Goal: Task Accomplishment & Management: Use online tool/utility

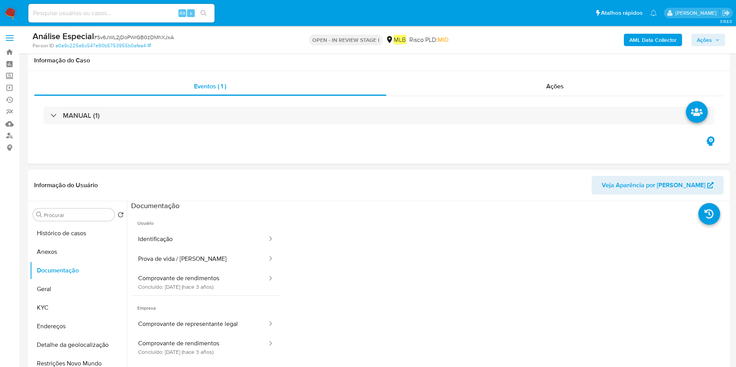
select select "10"
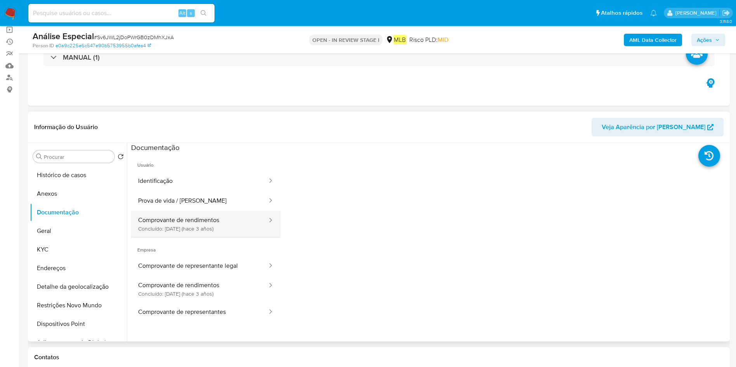
scroll to position [58, 0]
click at [82, 236] on button "Geral" at bounding box center [75, 231] width 91 height 19
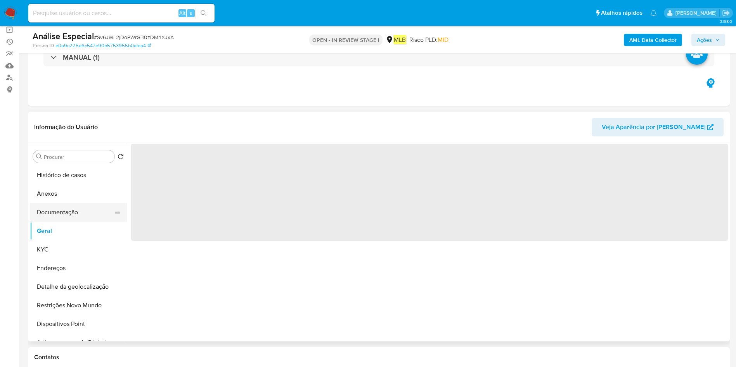
click at [69, 209] on button "Documentação" at bounding box center [75, 212] width 91 height 19
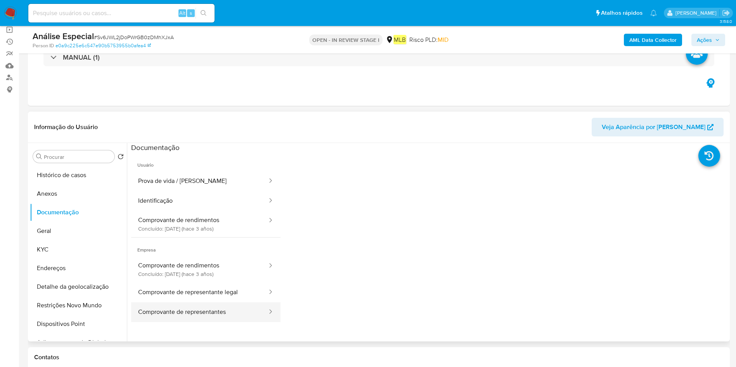
drag, startPoint x: 209, startPoint y: 291, endPoint x: 269, endPoint y: 302, distance: 60.4
click at [209, 291] on button "Comprovante de representante legal" at bounding box center [199, 293] width 137 height 20
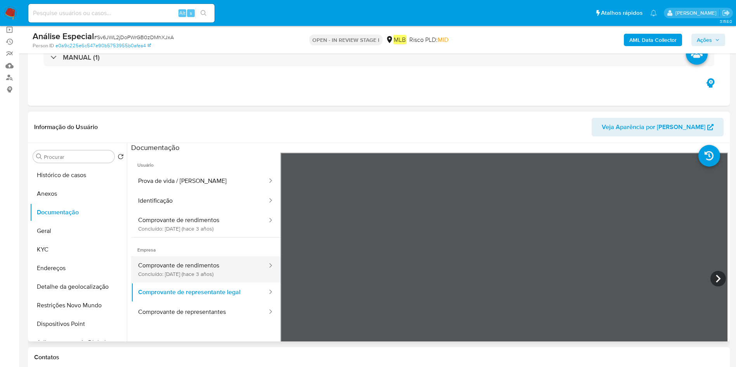
click at [229, 269] on button "Comprovante de rendimentos Concluído: 02/12/2022 (hace 3 años)" at bounding box center [199, 269] width 137 height 26
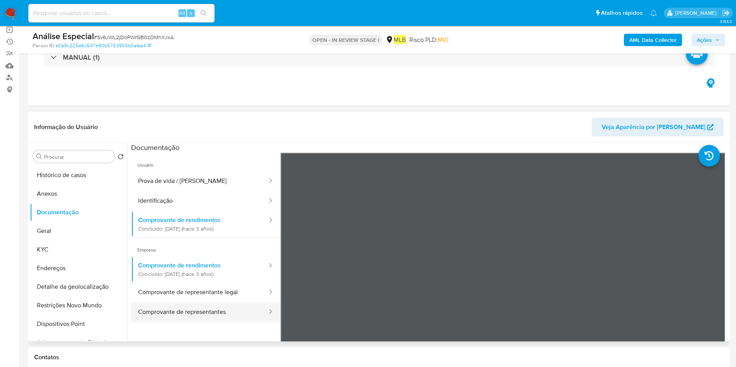
click at [211, 307] on button "Comprovante de representantes" at bounding box center [199, 312] width 137 height 20
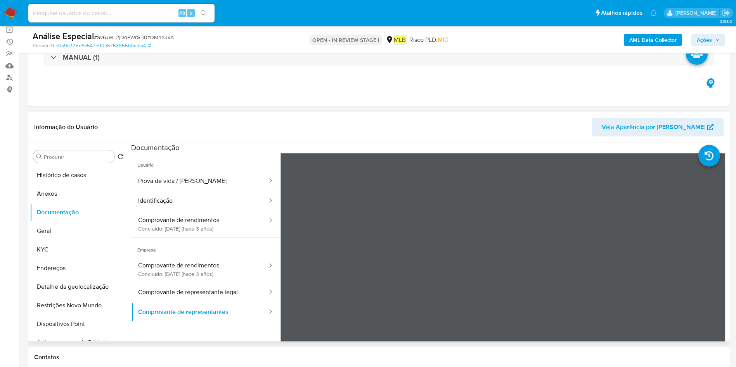
scroll to position [0, 0]
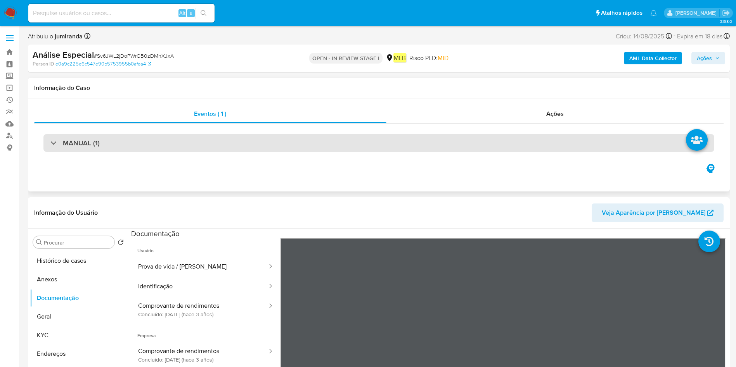
click at [335, 146] on div "MANUAL (1)" at bounding box center [378, 143] width 670 height 18
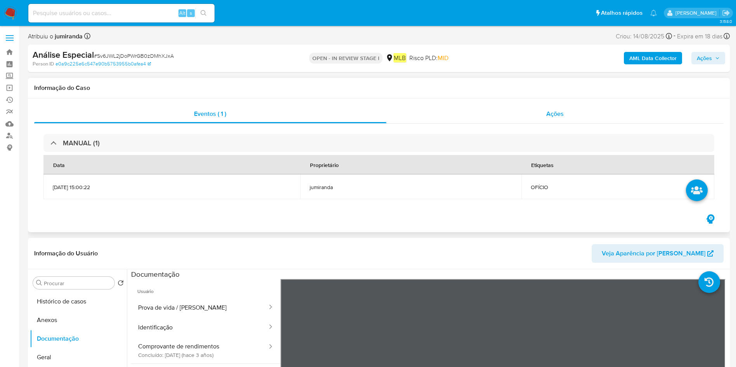
click at [562, 118] on div "Ações" at bounding box center [554, 114] width 337 height 19
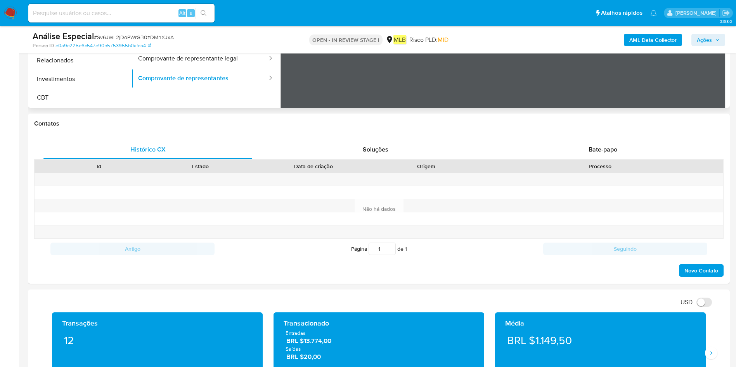
scroll to position [233, 0]
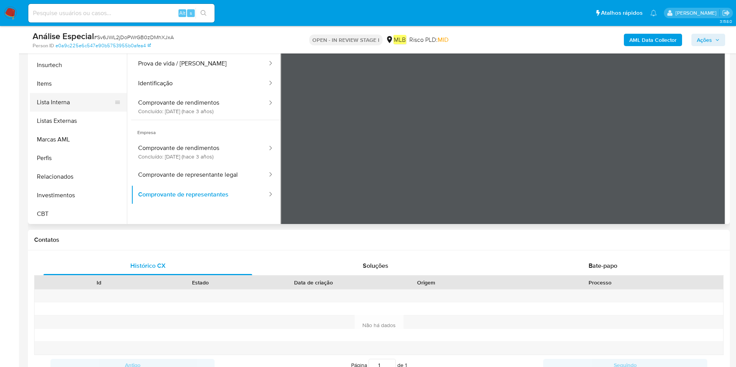
click at [81, 106] on button "Lista Interna" at bounding box center [75, 102] width 91 height 19
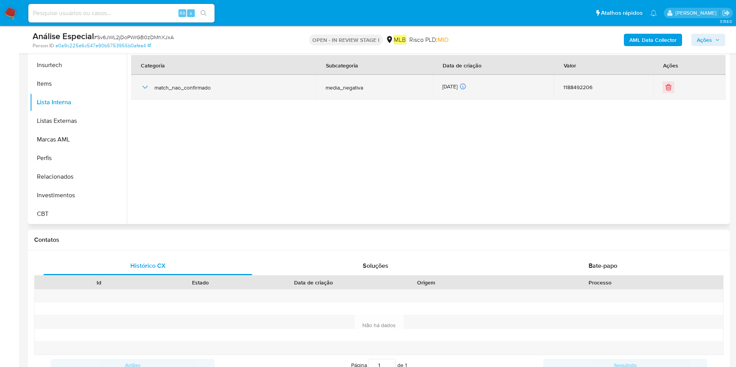
click at [150, 90] on div "match_nao_confirmado" at bounding box center [223, 87] width 166 height 25
click at [138, 84] on td "match_nao_confirmado" at bounding box center [223, 87] width 185 height 25
click at [142, 87] on icon "button" at bounding box center [144, 87] width 9 height 9
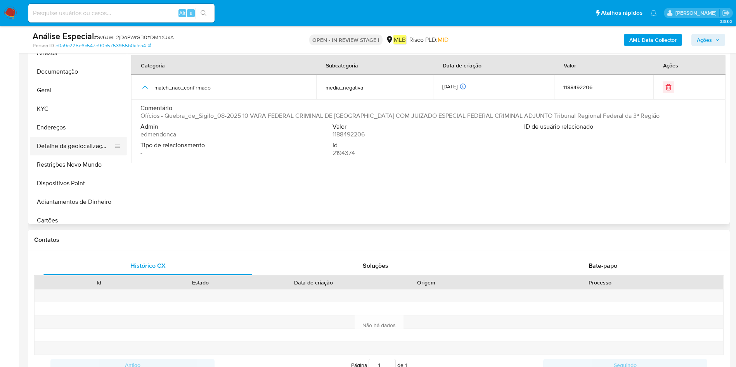
scroll to position [16, 0]
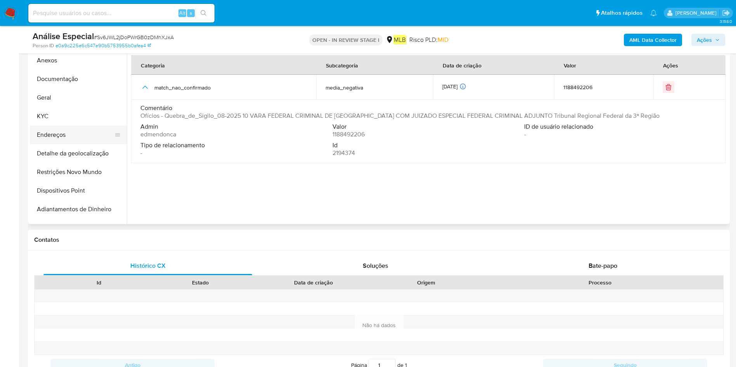
drag, startPoint x: 75, startPoint y: 133, endPoint x: 79, endPoint y: 132, distance: 4.7
click at [75, 133] on button "Endereços" at bounding box center [75, 135] width 91 height 19
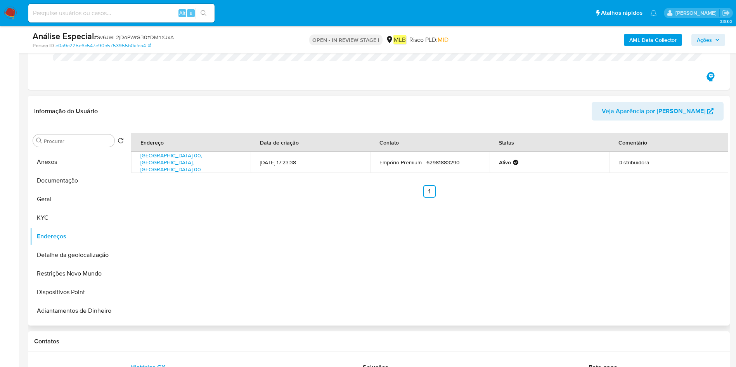
scroll to position [58, 0]
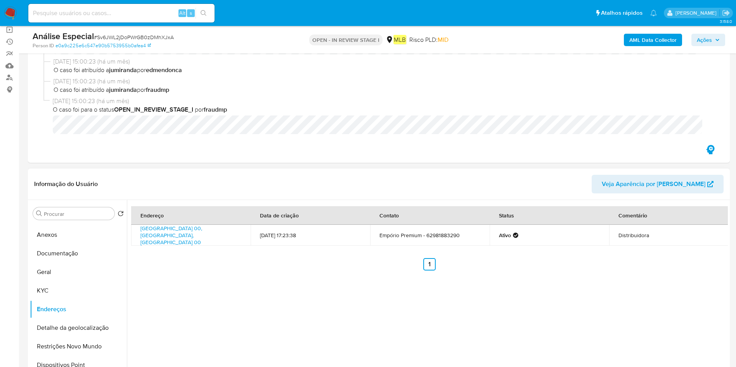
click at [137, 230] on td "Avenida Inhumas 00, Goiânia, Goiás, 74453540, Brasil 00" at bounding box center [190, 235] width 119 height 21
copy td "Avenida Inhumas 00, Goiânia, Goiás, 74453540, Brasil 00"
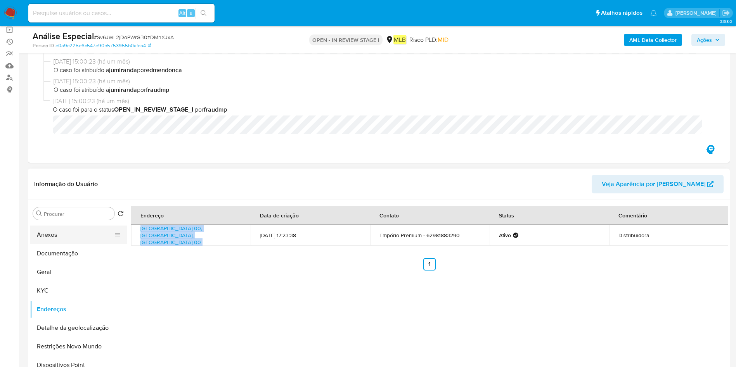
click at [56, 228] on button "Anexos" at bounding box center [75, 235] width 91 height 19
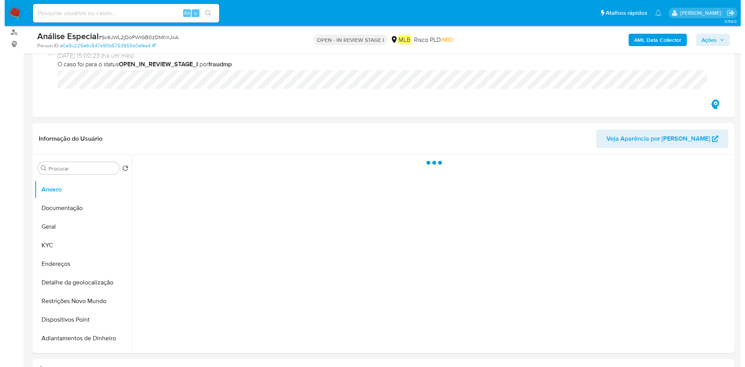
scroll to position [174, 0]
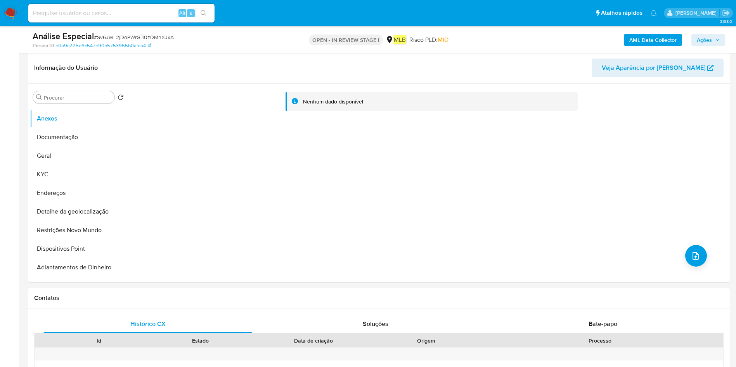
click at [653, 39] on b "AML Data Collector" at bounding box center [652, 40] width 47 height 12
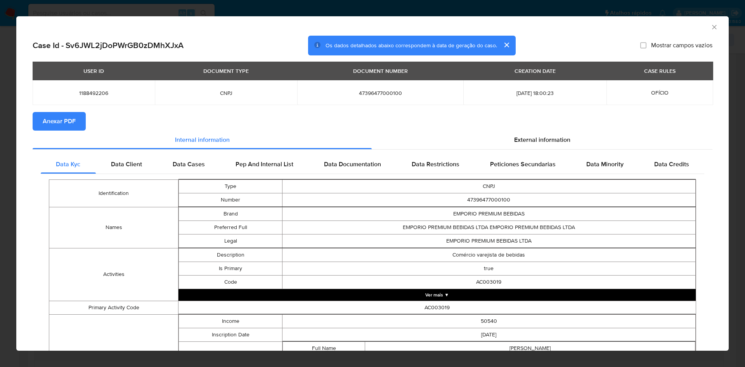
click at [51, 119] on span "Anexar PDF" at bounding box center [59, 121] width 33 height 17
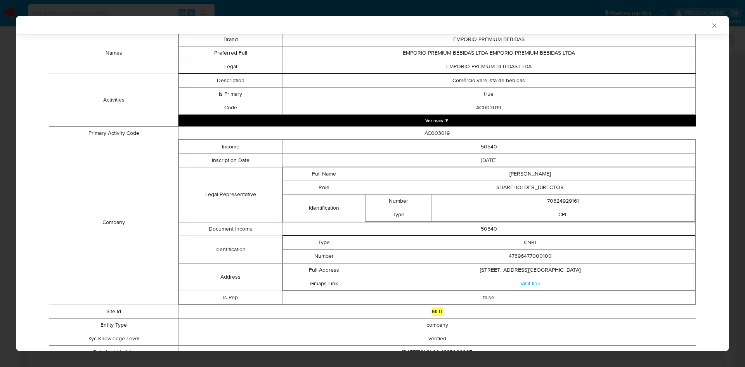
scroll to position [0, 0]
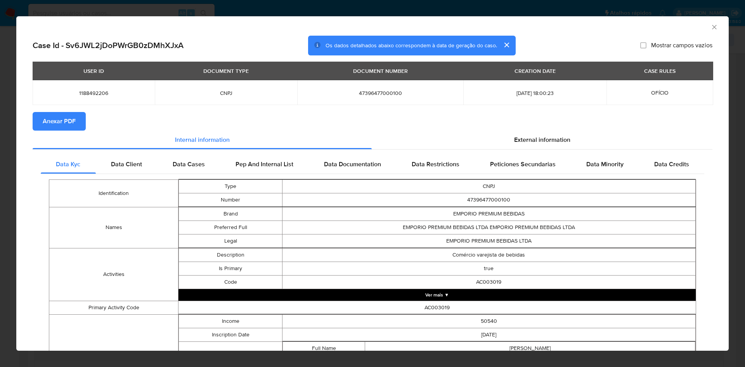
click at [710, 26] on icon "Fechar a janela" at bounding box center [714, 27] width 8 height 8
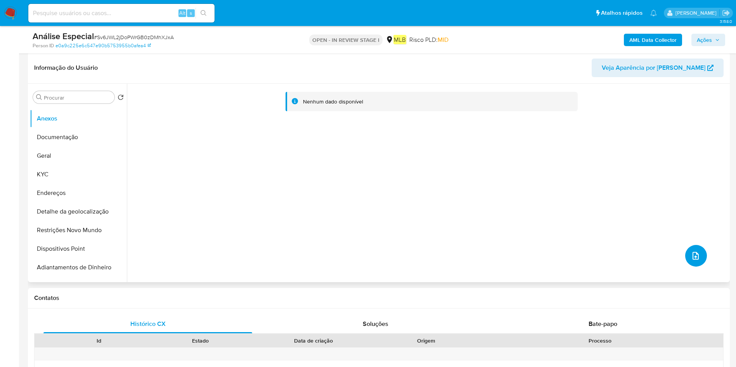
click at [695, 253] on icon "upload-file" at bounding box center [695, 255] width 9 height 9
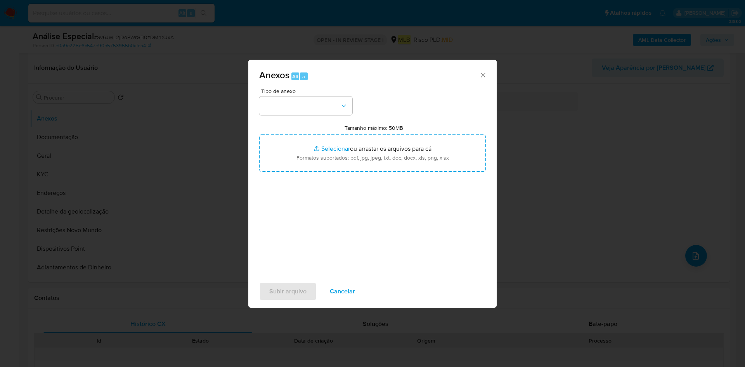
click at [305, 117] on div "Tipo de anexo Tamanho máximo: 50MB Selecionar arquivos Selecionar ou arrastar o…" at bounding box center [372, 179] width 226 height 183
click at [309, 112] on button "button" at bounding box center [305, 106] width 93 height 19
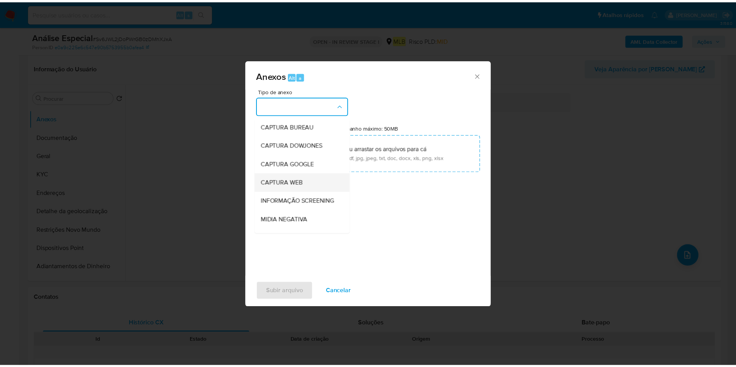
scroll to position [119, 0]
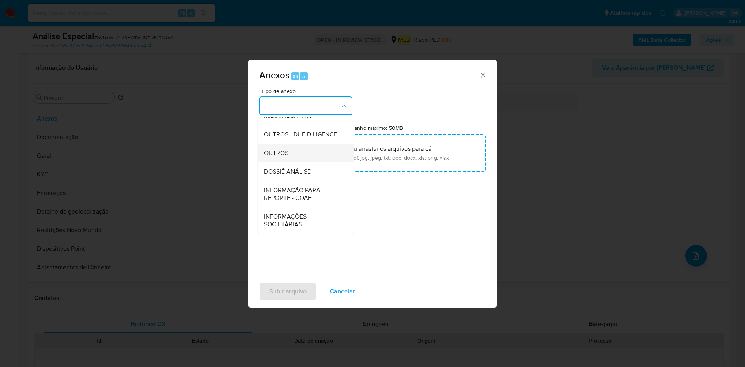
click at [293, 156] on div "OUTROS" at bounding box center [303, 153] width 79 height 19
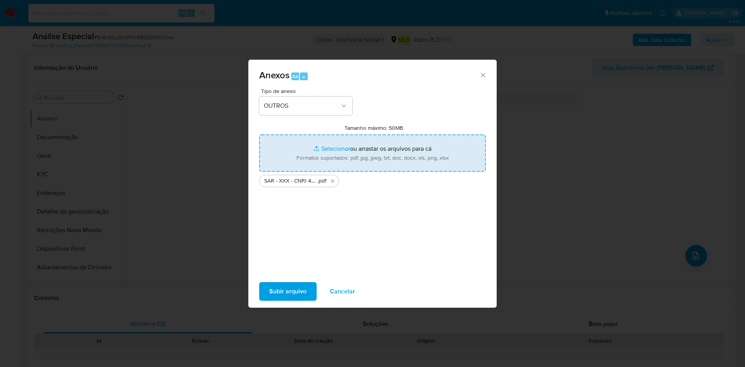
type input "C:\fakepath\Mulan 1188492206_2025_09_10_13_15_48.xlsx"
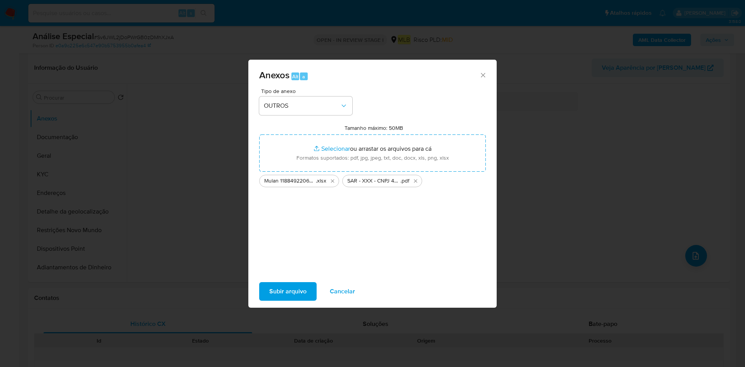
click at [276, 299] on span "Subir arquivo" at bounding box center [287, 291] width 37 height 17
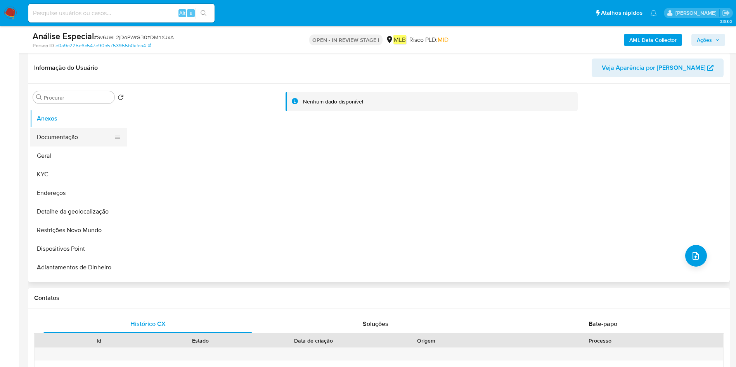
click at [67, 140] on button "Documentação" at bounding box center [75, 137] width 91 height 19
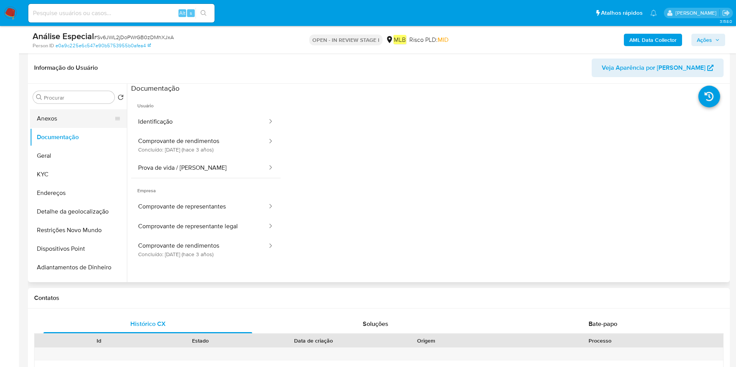
click at [72, 117] on button "Anexos" at bounding box center [75, 118] width 91 height 19
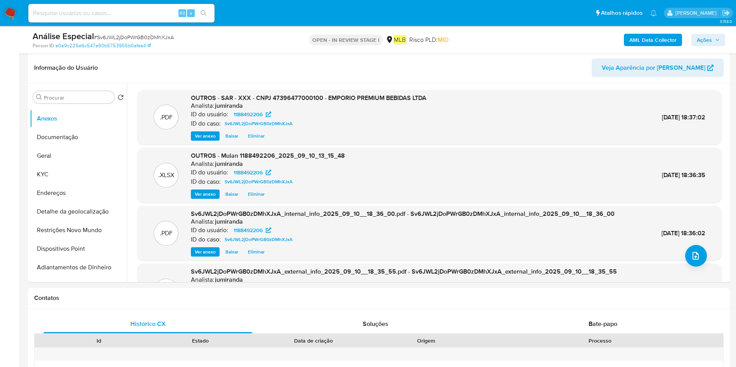
click at [710, 43] on span "Ações" at bounding box center [703, 40] width 15 height 12
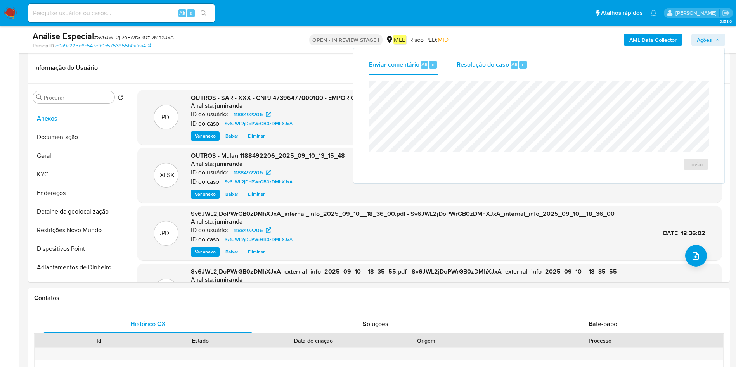
click at [515, 60] on div "Resolução do caso Alt r" at bounding box center [491, 65] width 71 height 20
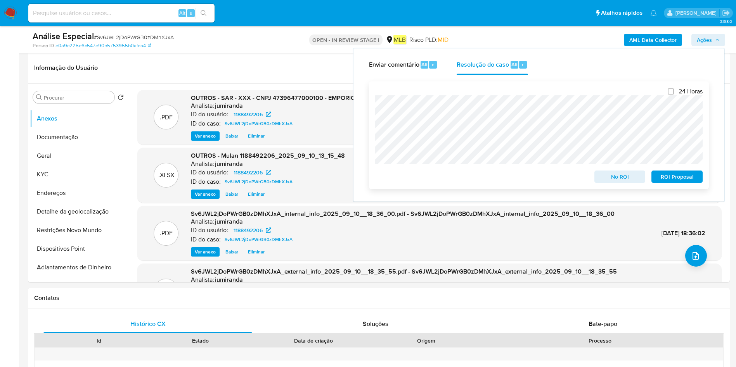
click at [671, 178] on span "ROI Proposal" at bounding box center [676, 176] width 40 height 11
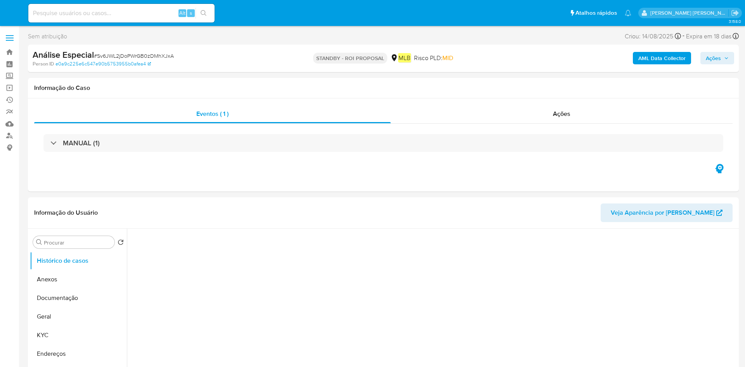
select select "10"
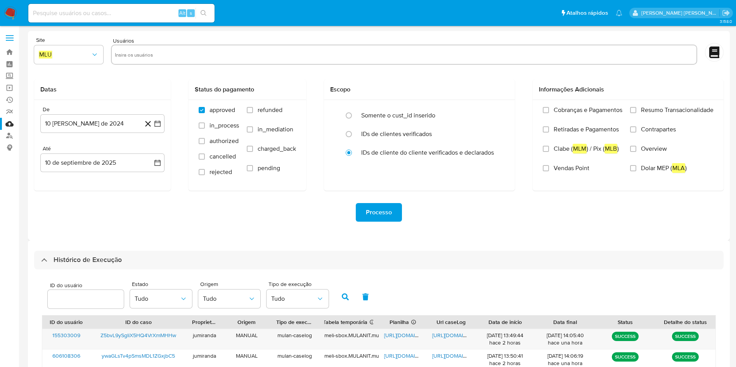
select select "10"
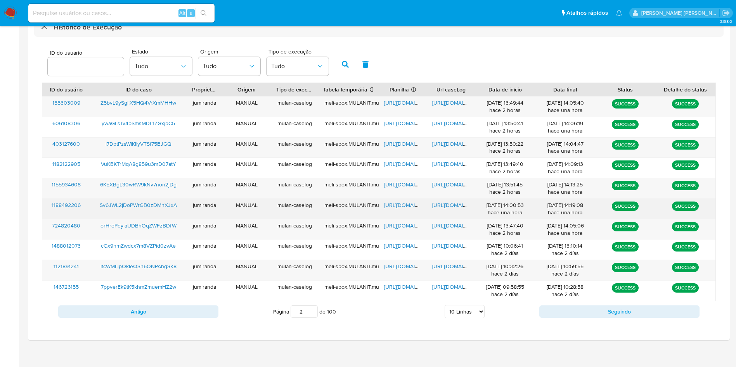
click at [411, 206] on span "https://docs.google.com/spreadsheets/d/1_fYM7m-WM5XHNmvtKBaXEhTmD0cffoZcoutmY42…" at bounding box center [411, 205] width 54 height 8
click at [454, 204] on span "https://docs.google.com/document/d/1wVTOBq4iTZrPPBI6-ZUq5bgHN6r1lIuHiF2aI4lxDeE…" at bounding box center [459, 205] width 54 height 8
click at [157, 204] on span "Sv6JWL2jDoPWrGB0zDMhXJxA" at bounding box center [138, 205] width 77 height 8
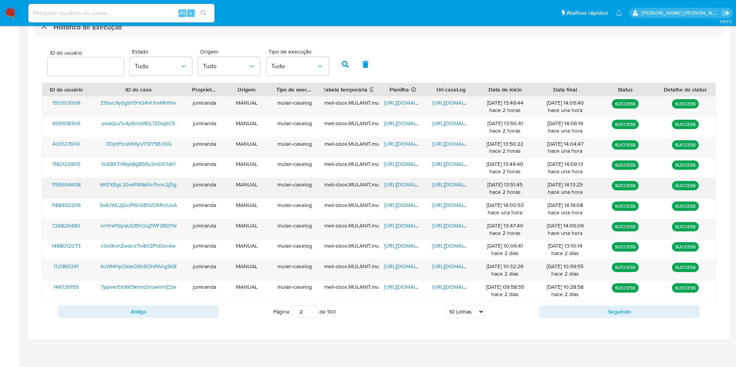
click at [403, 185] on span "https://docs.google.com/spreadsheets/d/19wjOMCQnlHfpkkwlNhr1s8qPKy5FpYTgMSr91OP…" at bounding box center [411, 185] width 54 height 8
click at [442, 185] on span "https://docs.google.com/document/d/1r3vij6F6F4dJacrOPhleeqTECcdx5v4eNHtFT1F05lQ…" at bounding box center [459, 185] width 54 height 8
click at [169, 185] on span "6KEXBgL30wRW9kNv7non2jDg" at bounding box center [138, 185] width 76 height 8
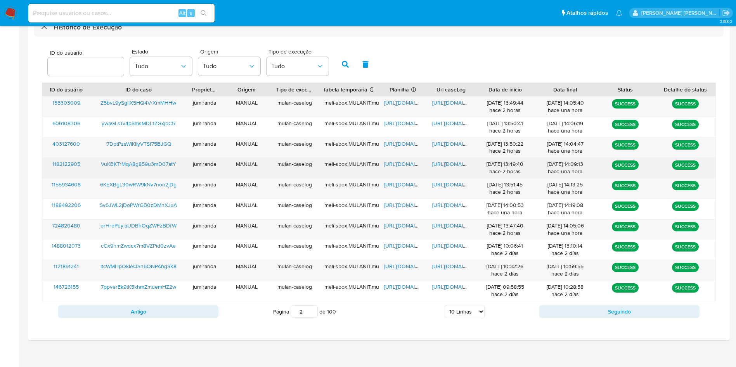
click at [397, 164] on span "https://docs.google.com/spreadsheets/d/1igUnKYutNtP7BIulc_1-lnSPATKLbMX22ISga-H…" at bounding box center [411, 164] width 54 height 8
click at [456, 162] on span "https://docs.google.com/document/d/1DfBKxSUyW8Fcyyo3dBF90f1Habkqv3GdRZy0KCvujWQ…" at bounding box center [459, 164] width 54 height 8
click at [162, 161] on span "VuKBKTrMqA8g859u3mD07atY" at bounding box center [138, 164] width 75 height 8
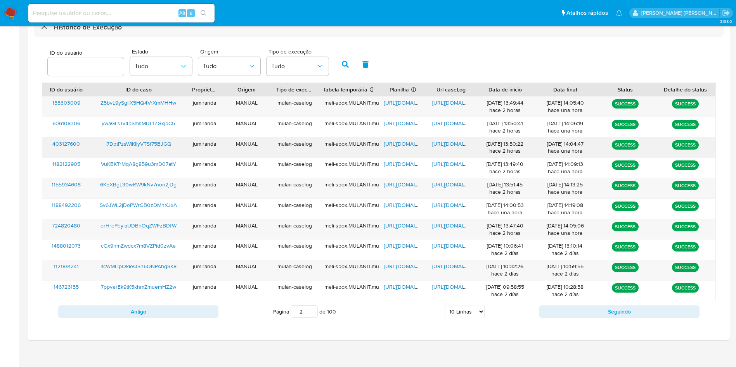
click at [404, 142] on span "https://docs.google.com/spreadsheets/d/11gTfMHtiz0blpLJiqBc1Al1kG4GYdEZiYgJHdMX…" at bounding box center [411, 144] width 54 height 8
click at [453, 142] on span "https://docs.google.com/document/d/1IjnBIV1_Arkryq0Flka8mpPIK6Z4knyLg0hHYUBVmZ8…" at bounding box center [459, 144] width 54 height 8
click at [159, 142] on span "i7DptPzsWiKIlyVTSf75BJGQ" at bounding box center [138, 144] width 66 height 8
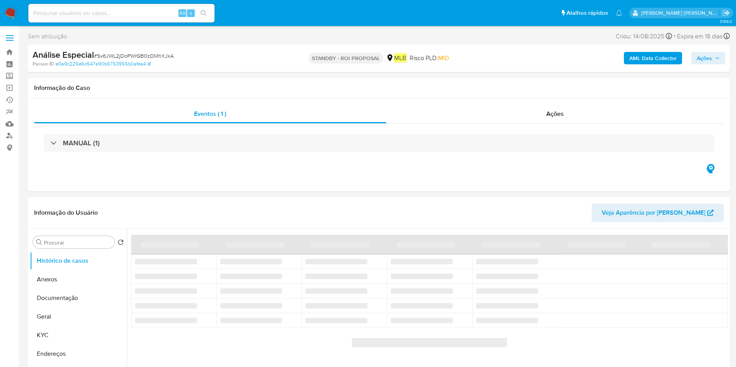
select select "10"
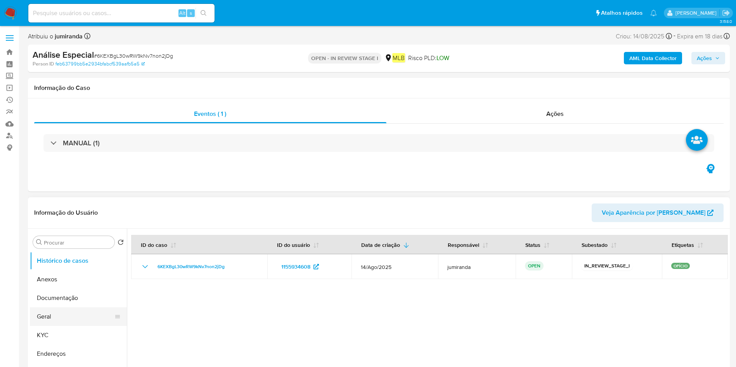
click at [60, 315] on button "Geral" at bounding box center [75, 316] width 91 height 19
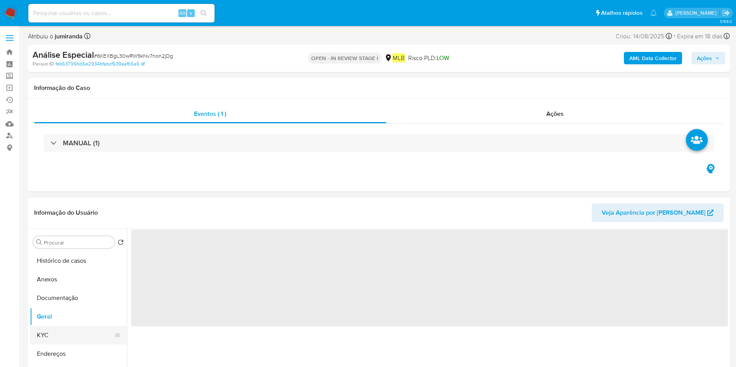
click at [59, 332] on button "KYC" at bounding box center [75, 335] width 91 height 19
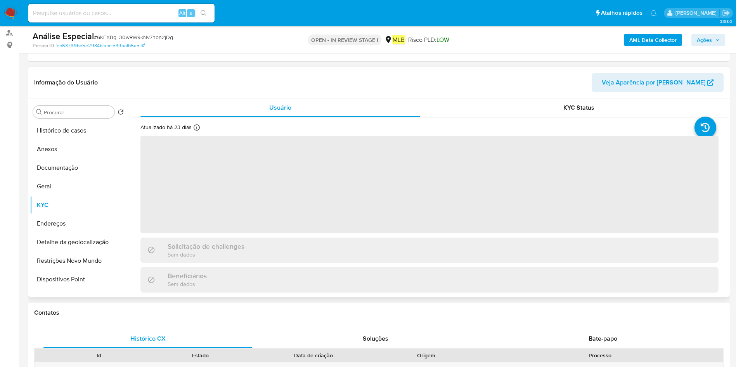
scroll to position [116, 0]
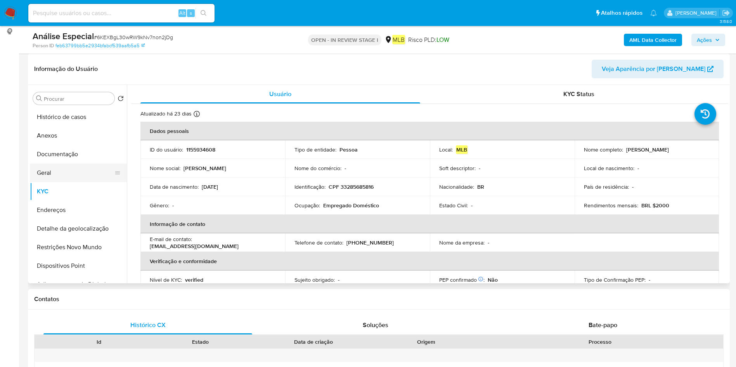
click at [69, 177] on button "Geral" at bounding box center [75, 173] width 91 height 19
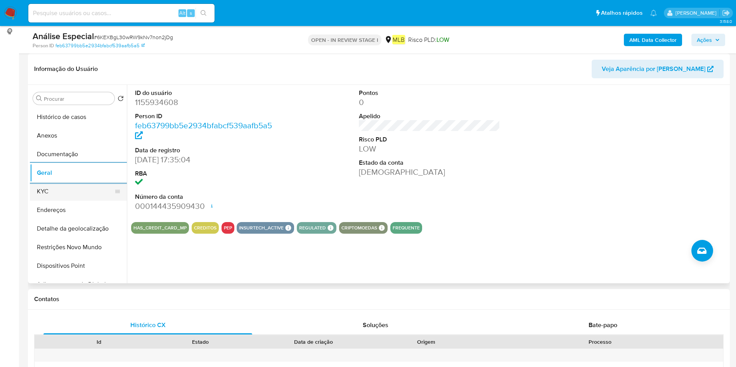
click at [76, 192] on button "KYC" at bounding box center [75, 191] width 91 height 19
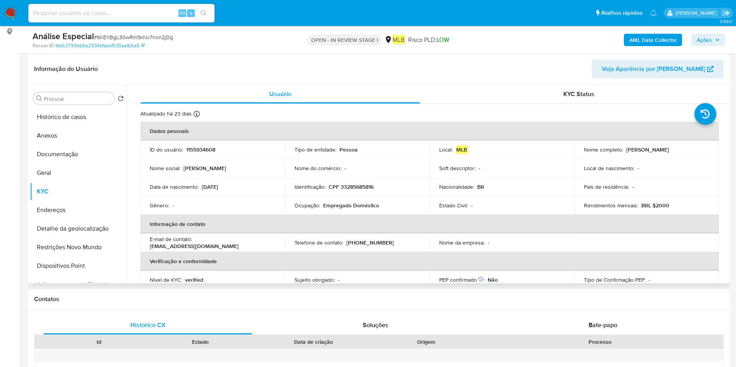
click at [339, 208] on p "Empregado Doméstico" at bounding box center [351, 205] width 56 height 7
copy div "Ocupação : Empregado Doméstico"
click at [69, 207] on button "Endereços" at bounding box center [75, 210] width 91 height 19
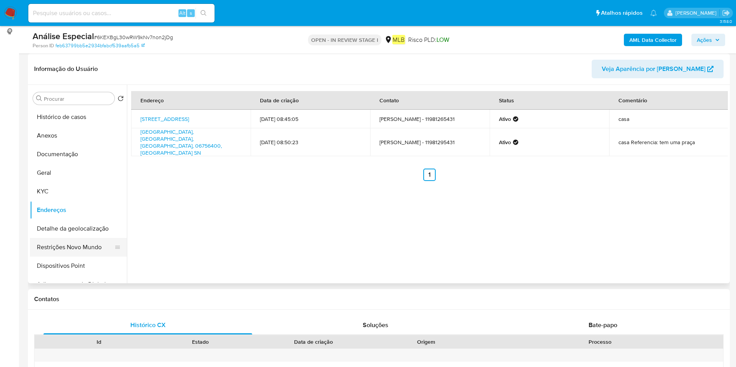
click at [55, 245] on button "Restrições Novo Mundo" at bounding box center [75, 247] width 91 height 19
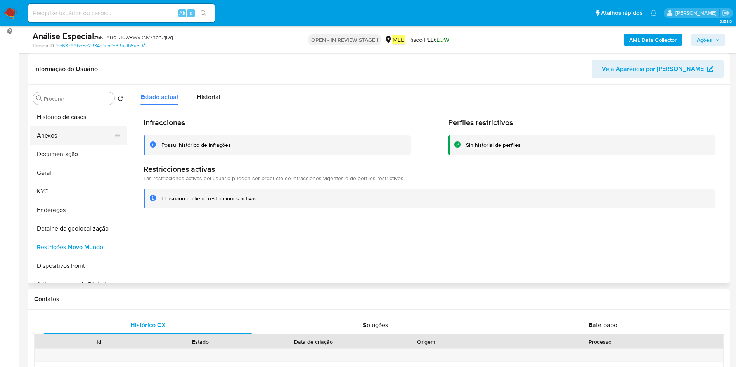
click at [71, 123] on button "Histórico de casos" at bounding box center [78, 117] width 97 height 19
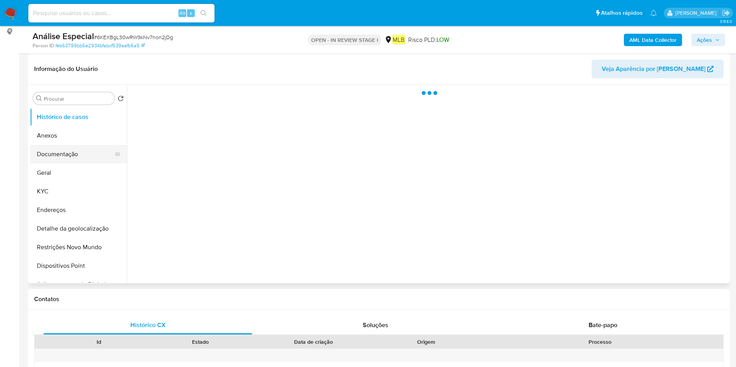
click at [64, 153] on button "Documentação" at bounding box center [75, 154] width 91 height 19
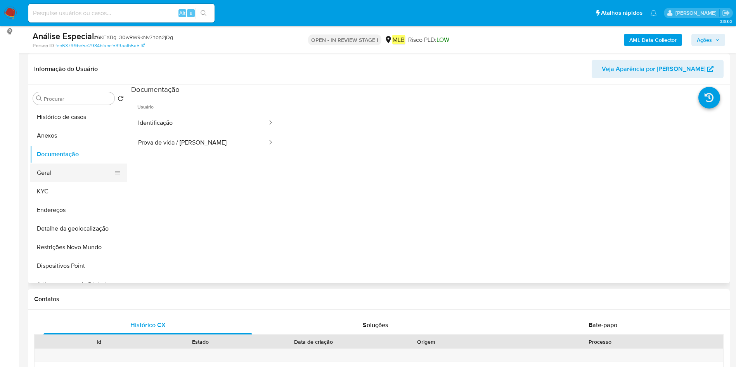
click at [55, 166] on button "Geral" at bounding box center [75, 173] width 91 height 19
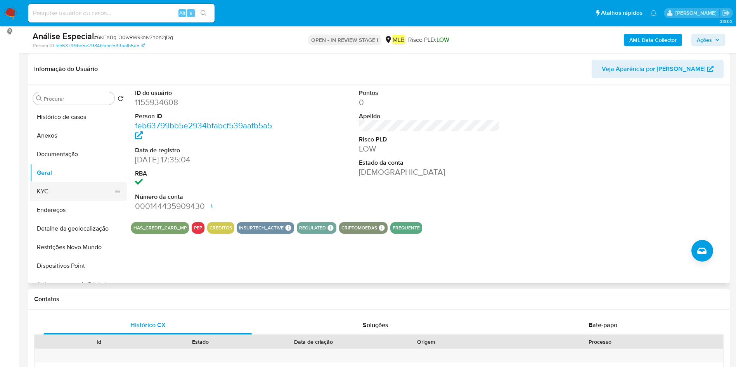
click at [90, 194] on button "KYC" at bounding box center [75, 191] width 91 height 19
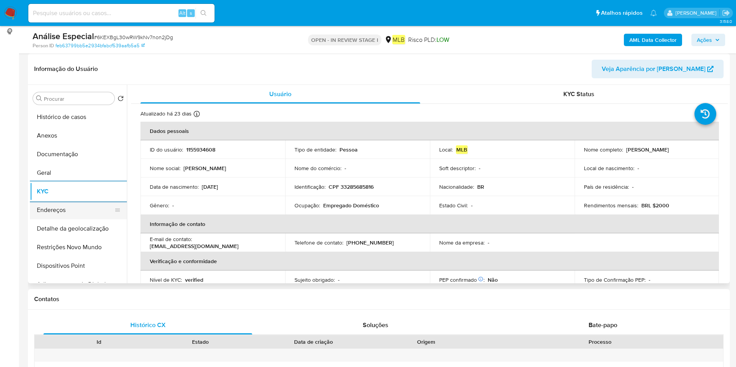
click at [86, 216] on button "Endereços" at bounding box center [75, 210] width 91 height 19
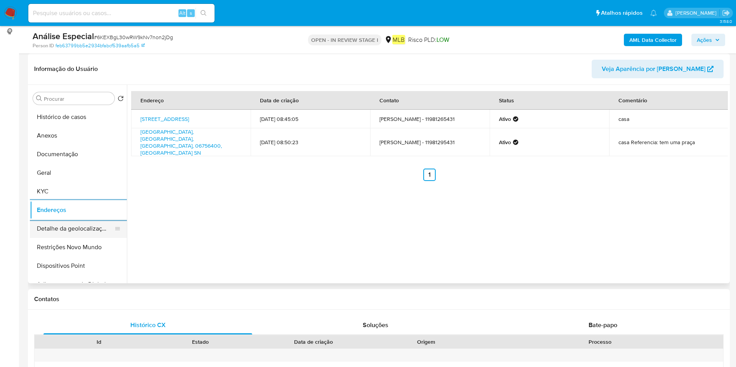
click at [79, 230] on button "Detalhe da geolocalização" at bounding box center [75, 228] width 91 height 19
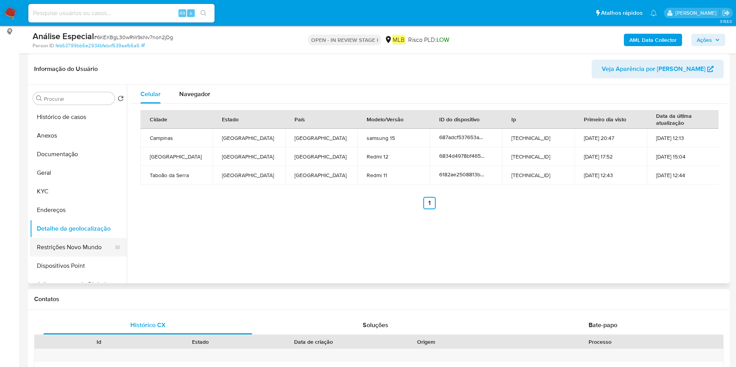
click at [60, 246] on button "Restrições Novo Mundo" at bounding box center [75, 247] width 91 height 19
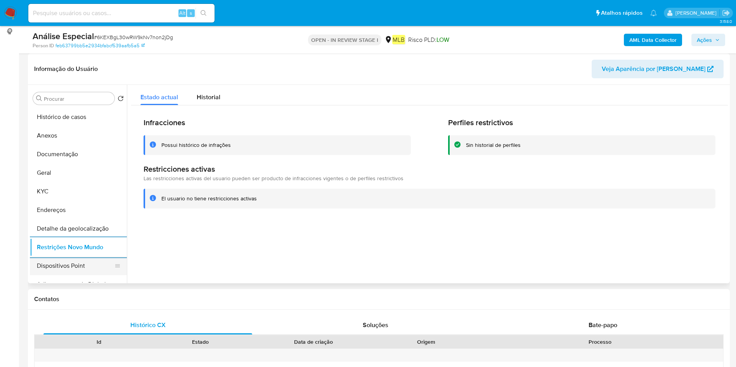
click at [84, 273] on button "Dispositivos Point" at bounding box center [75, 266] width 91 height 19
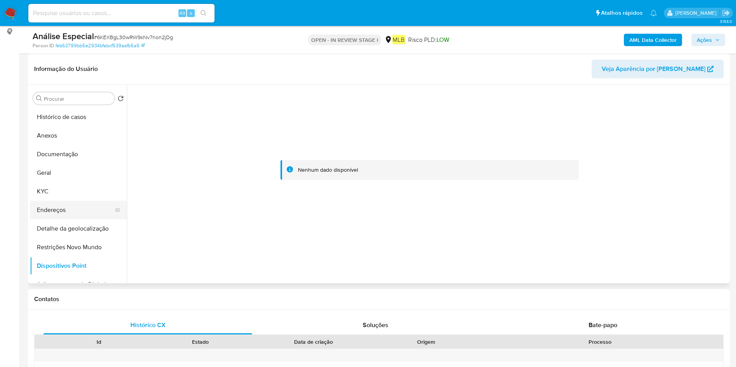
click at [43, 209] on button "Endereços" at bounding box center [75, 210] width 91 height 19
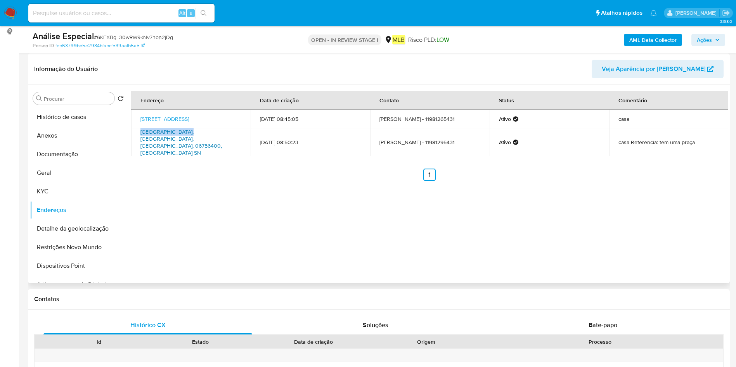
drag, startPoint x: 133, startPoint y: 131, endPoint x: 189, endPoint y: 133, distance: 56.3
click at [189, 133] on td "Rua Casablanca Sn, Taboão Da Serra, São Paulo, 06756400, Brasil SN" at bounding box center [190, 142] width 119 height 28
click at [131, 116] on td "Rua Casablanca 185, Taboão Da Serra, São Paulo, 06756400, Brasil 185" at bounding box center [190, 119] width 119 height 19
drag, startPoint x: 138, startPoint y: 115, endPoint x: 231, endPoint y: 111, distance: 93.6
click at [231, 111] on td "Rua Casablanca 185, Taboão Da Serra, São Paulo, 06756400, Brasil 185" at bounding box center [190, 119] width 119 height 19
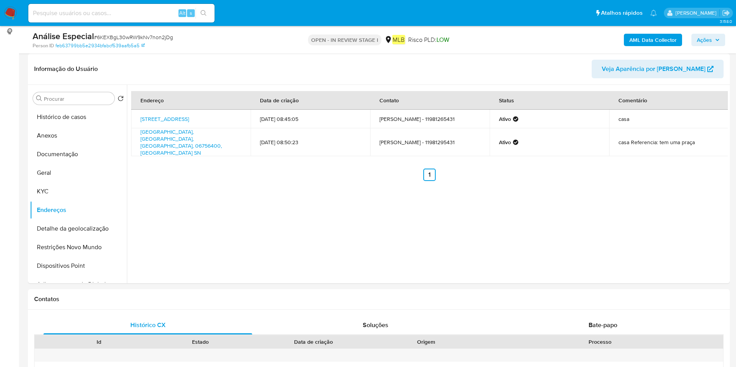
copy link "Rua Casablanca 185, Taboão Da Serra"
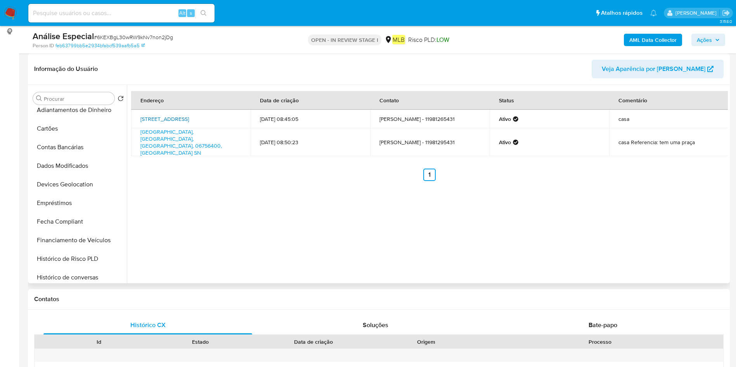
scroll to position [365, 0]
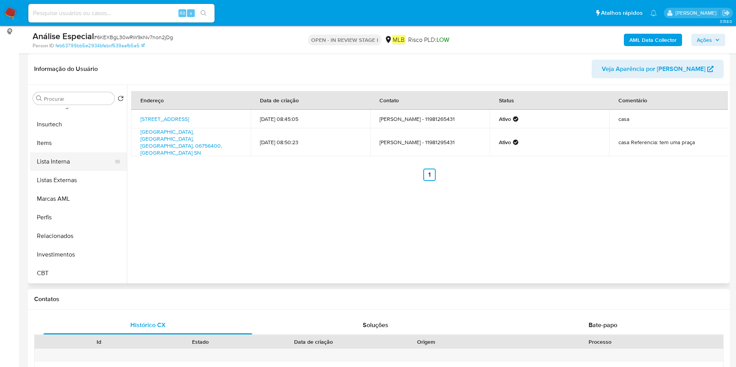
click at [96, 165] on button "Lista Interna" at bounding box center [75, 161] width 91 height 19
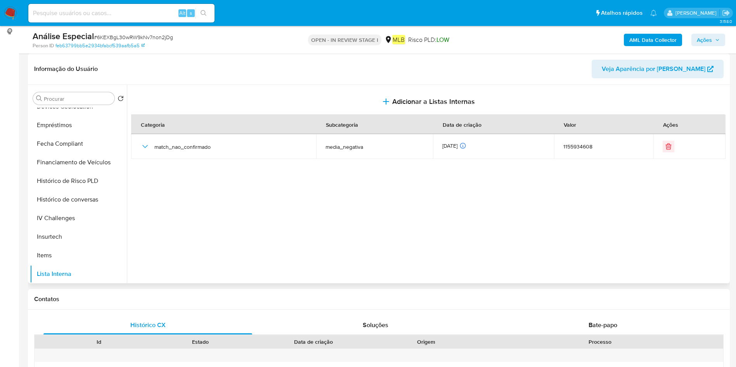
scroll to position [249, 0]
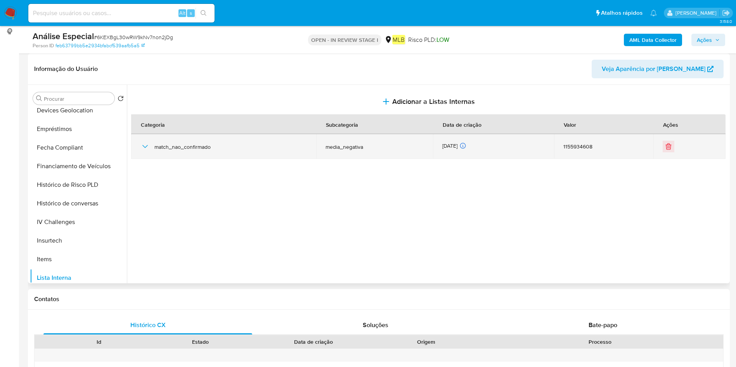
click at [159, 145] on span "match_nao_confirmado" at bounding box center [230, 146] width 152 height 7
click at [149, 148] on icon "button" at bounding box center [144, 146] width 9 height 9
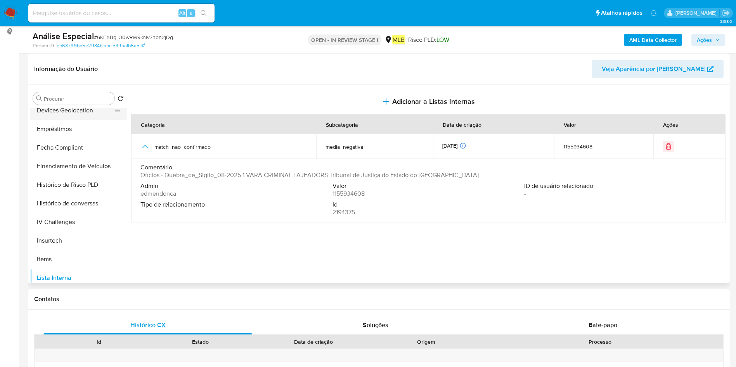
click at [79, 113] on button "Devices Geolocation" at bounding box center [75, 110] width 91 height 19
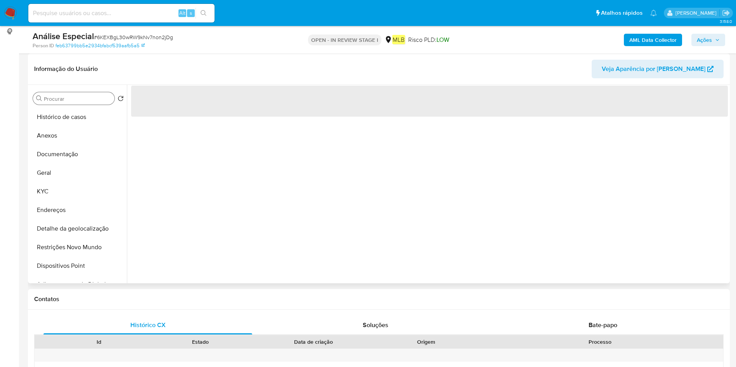
scroll to position [0, 0]
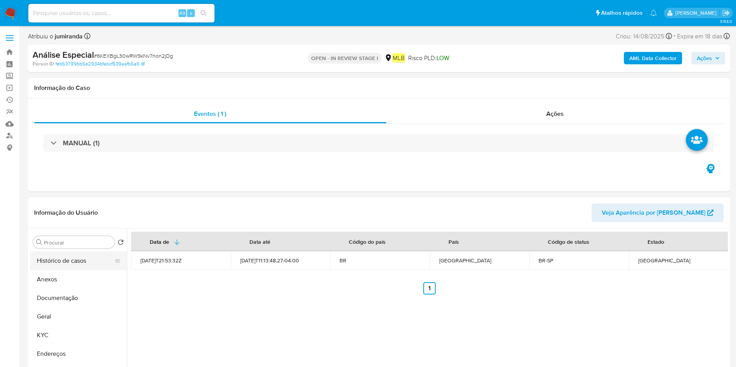
click at [66, 262] on button "Histórico de casos" at bounding box center [75, 261] width 91 height 19
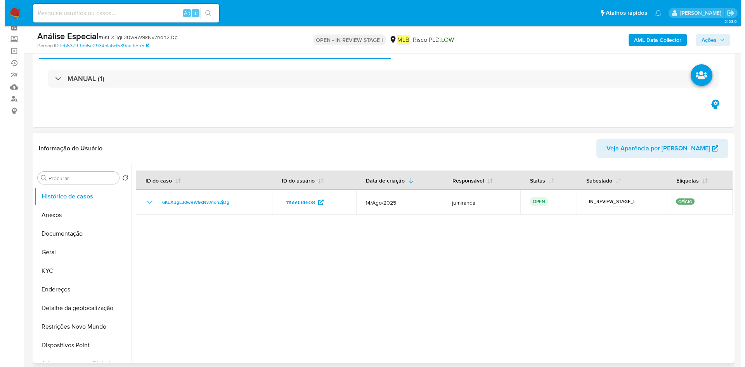
scroll to position [116, 0]
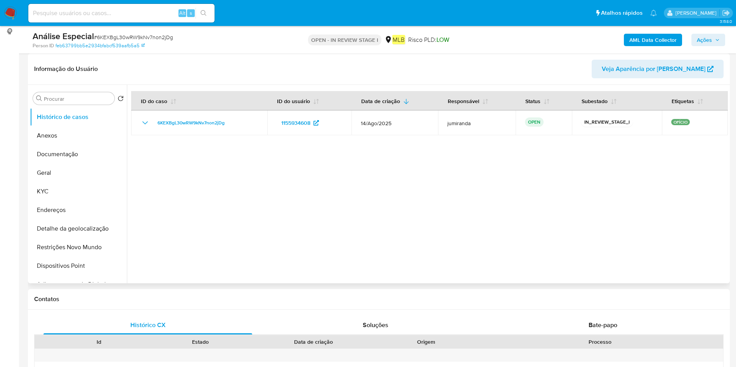
click at [69, 133] on button "Anexos" at bounding box center [78, 135] width 97 height 19
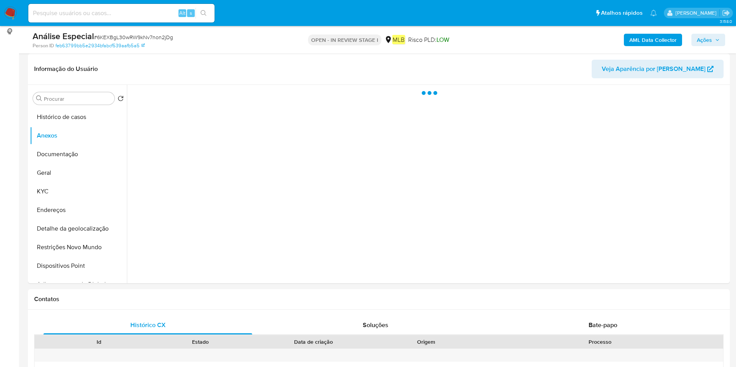
click at [634, 41] on b "AML Data Collector" at bounding box center [652, 40] width 47 height 12
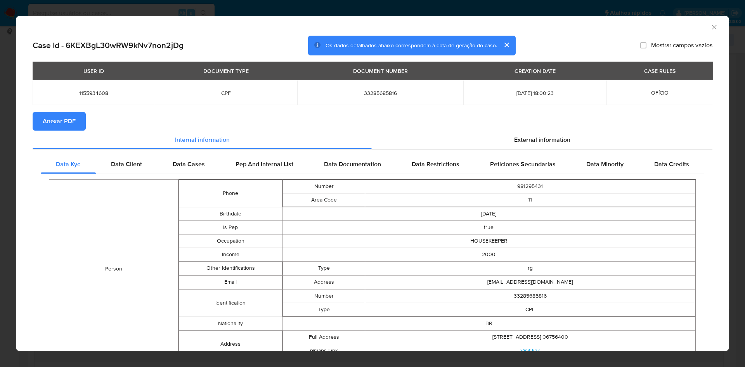
click at [71, 118] on span "Anexar PDF" at bounding box center [59, 121] width 33 height 17
click at [712, 26] on icon "Fechar a janela" at bounding box center [714, 27] width 4 height 4
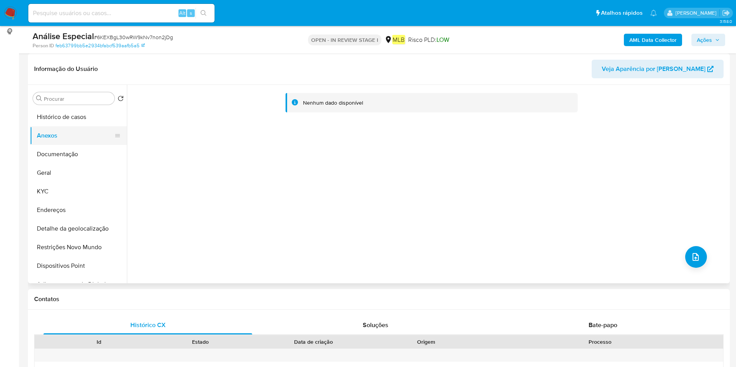
click at [43, 150] on button "Documentação" at bounding box center [78, 154] width 97 height 19
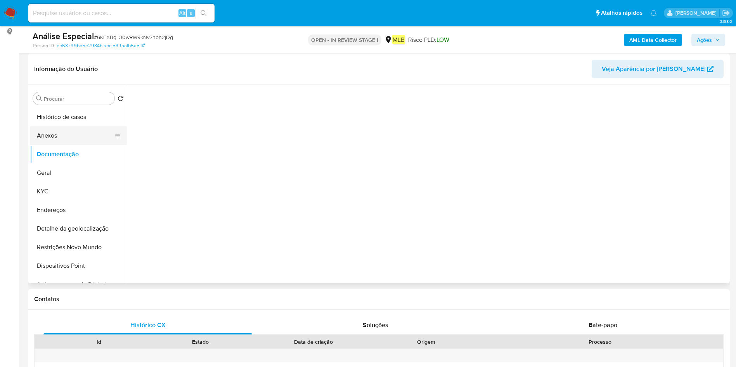
click at [59, 132] on button "Anexos" at bounding box center [75, 135] width 91 height 19
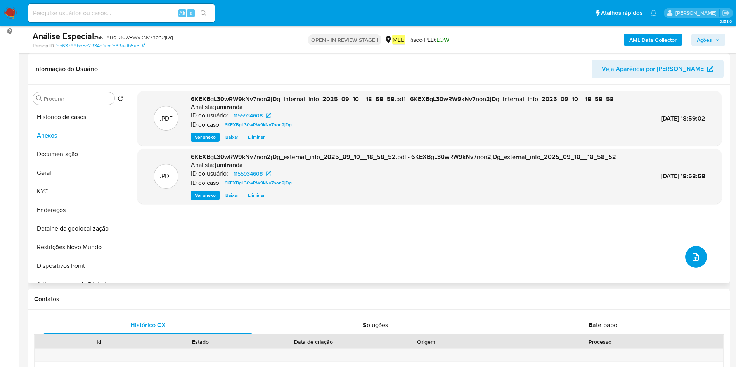
click at [686, 256] on button "upload-file" at bounding box center [696, 257] width 22 height 22
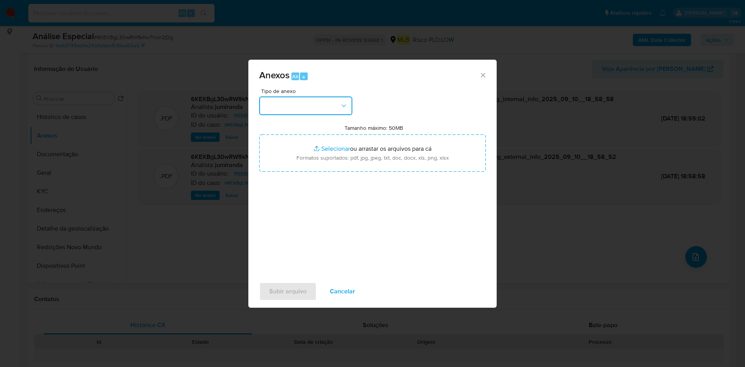
click at [332, 106] on button "button" at bounding box center [305, 106] width 93 height 19
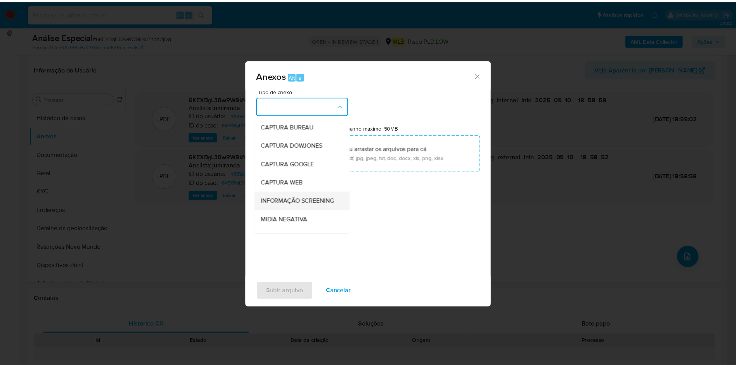
scroll to position [119, 0]
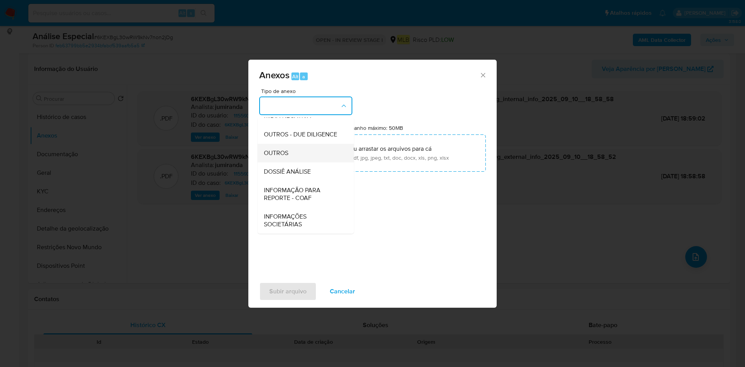
click at [283, 147] on div "OUTROS" at bounding box center [303, 153] width 79 height 19
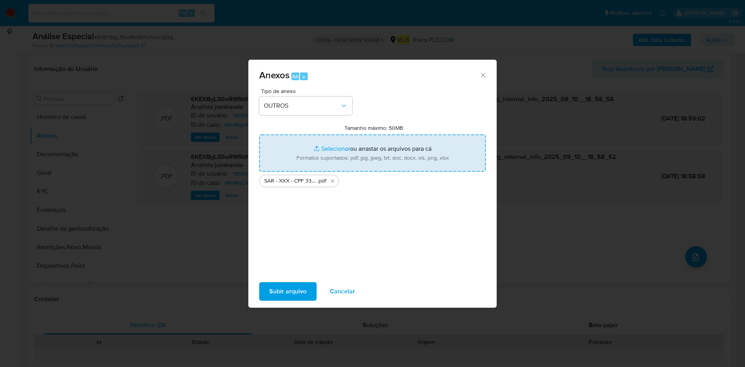
type input "C:\fakepath\Mulan 1155934608_2025_09_10_13_09_33.xlsx"
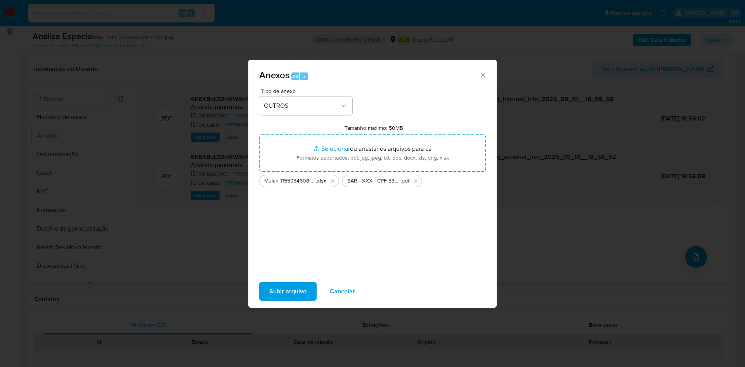
click at [304, 289] on span "Subir arquivo" at bounding box center [287, 291] width 37 height 17
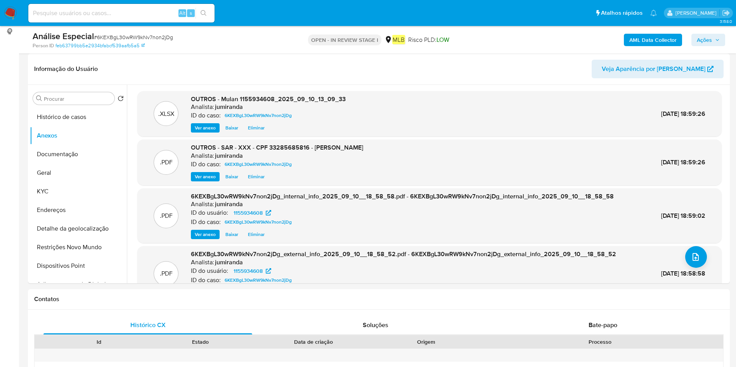
click at [699, 35] on span "Ações" at bounding box center [703, 40] width 15 height 12
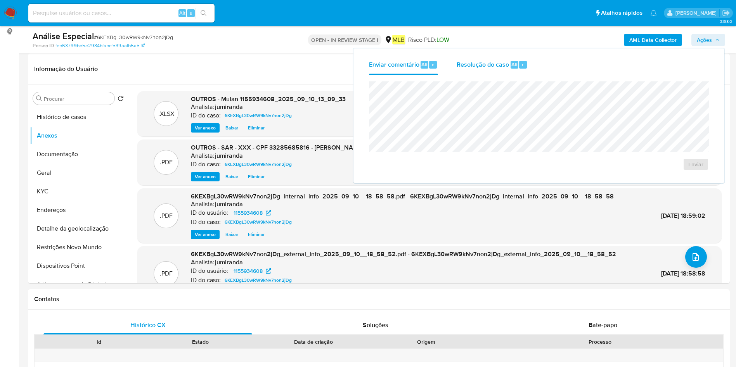
click at [489, 64] on span "Resolução do caso" at bounding box center [482, 64] width 52 height 9
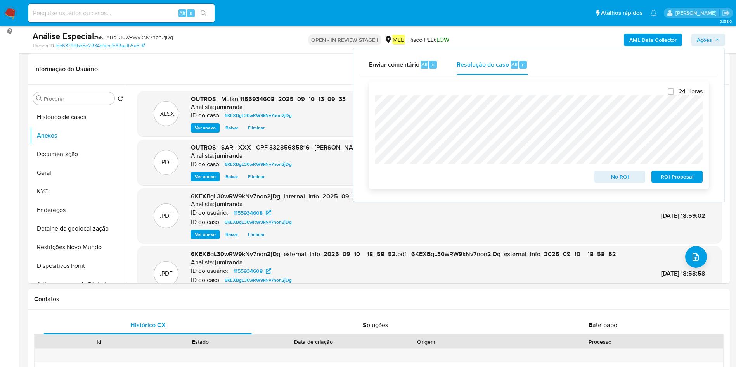
click at [682, 178] on span "ROI Proposal" at bounding box center [676, 176] width 40 height 11
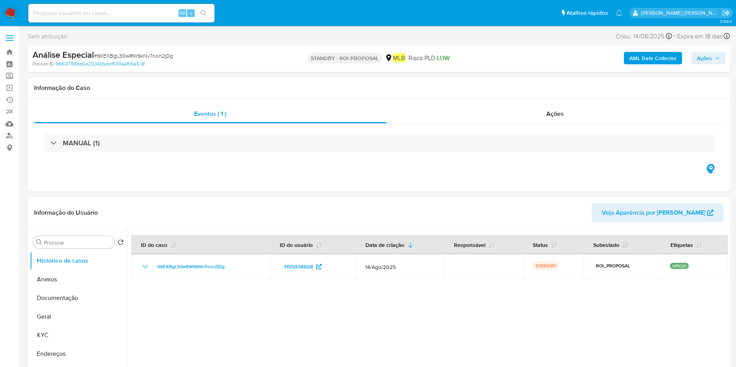
select select "10"
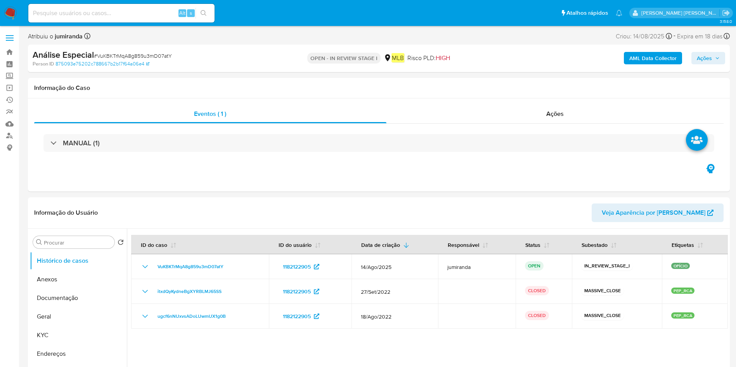
select select "10"
click at [86, 280] on button "Anexos" at bounding box center [75, 279] width 91 height 19
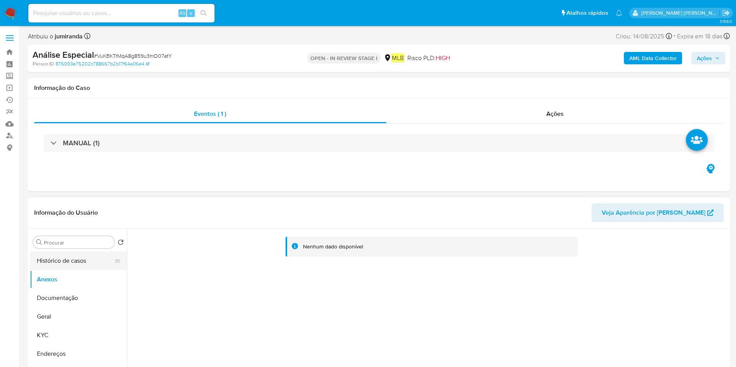
click at [77, 265] on button "Histórico de casos" at bounding box center [75, 261] width 91 height 19
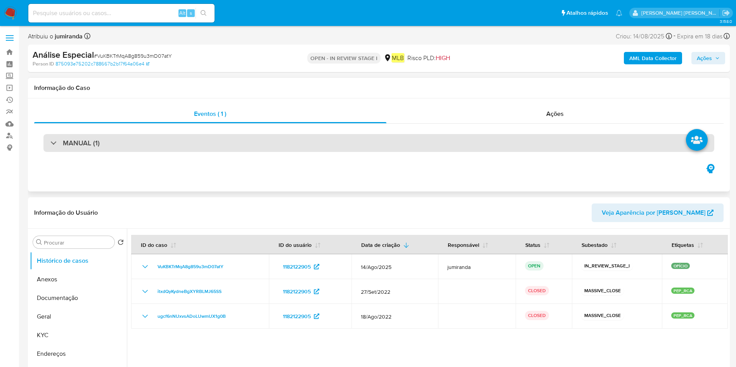
click at [204, 149] on div "MANUAL (1)" at bounding box center [378, 143] width 670 height 18
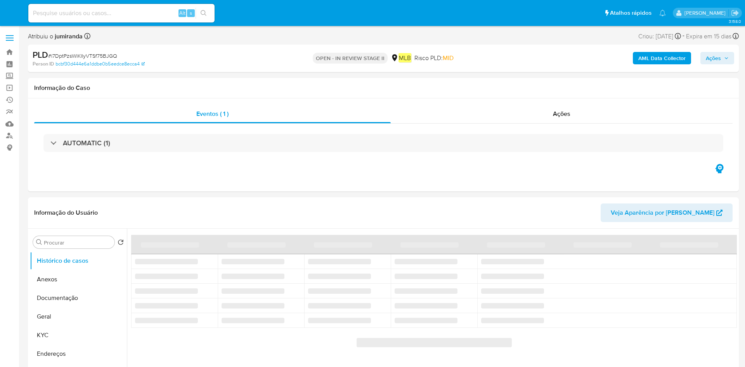
select select "10"
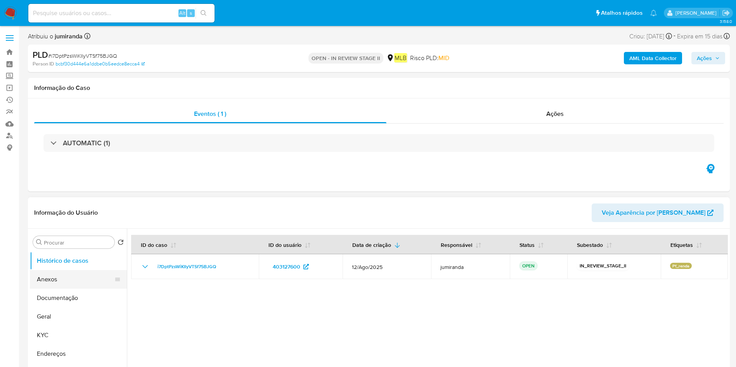
click at [88, 285] on button "Anexos" at bounding box center [75, 279] width 91 height 19
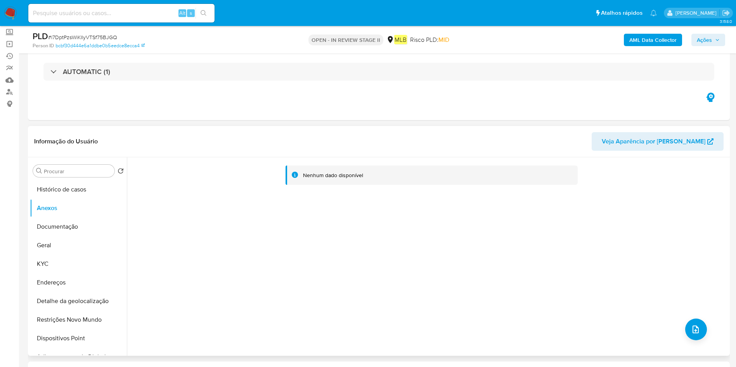
scroll to position [116, 0]
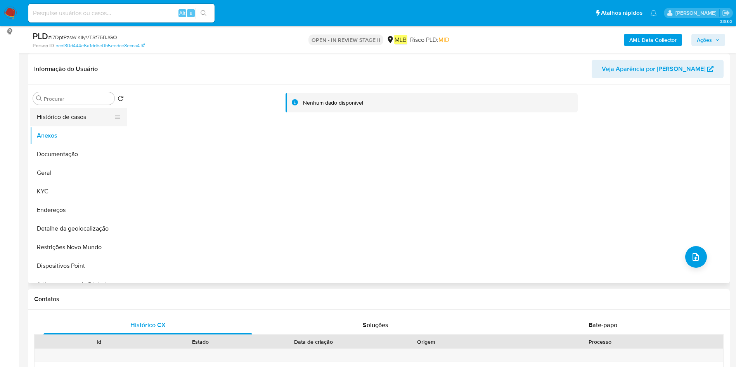
click at [80, 120] on button "Histórico de casos" at bounding box center [75, 117] width 91 height 19
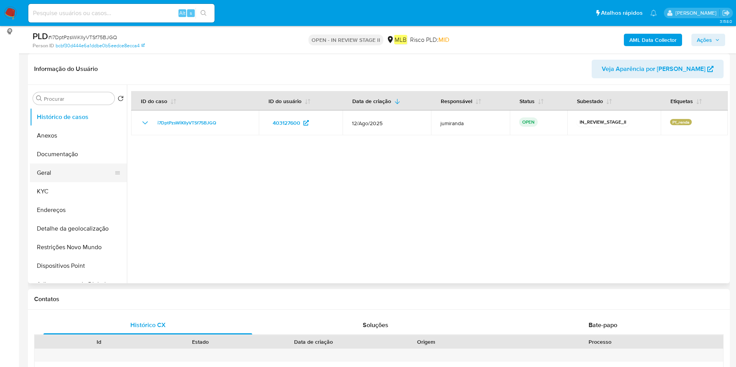
click at [87, 165] on button "Geral" at bounding box center [75, 173] width 91 height 19
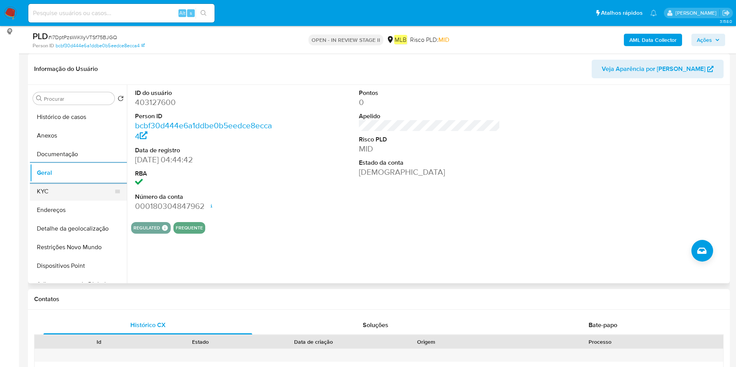
click at [81, 198] on button "KYC" at bounding box center [75, 191] width 91 height 19
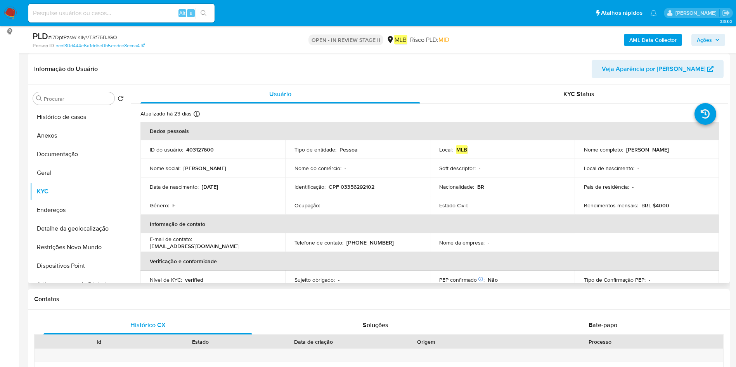
click at [315, 205] on p "Ocupação :" at bounding box center [307, 205] width 26 height 7
copy div "Ocupação : -"
click at [69, 205] on button "Endereços" at bounding box center [75, 210] width 91 height 19
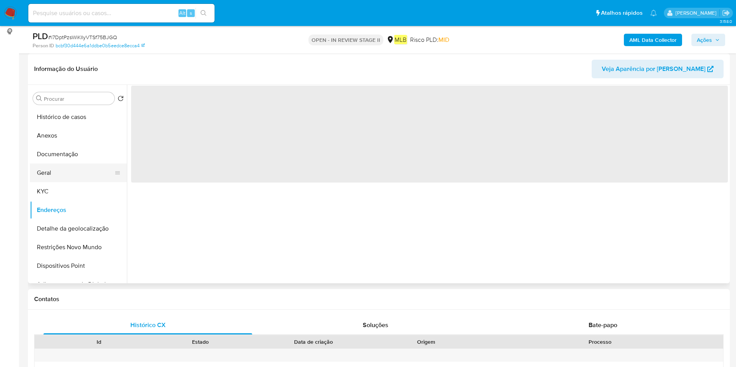
click at [79, 174] on button "Geral" at bounding box center [75, 173] width 91 height 19
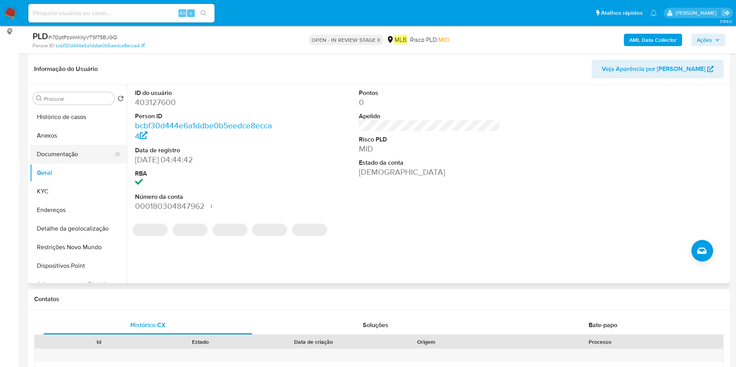
click at [87, 151] on button "Documentação" at bounding box center [75, 154] width 91 height 19
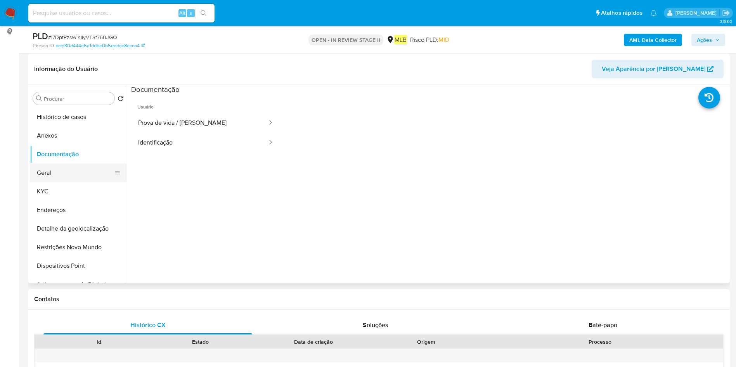
click at [73, 176] on button "Geral" at bounding box center [75, 173] width 91 height 19
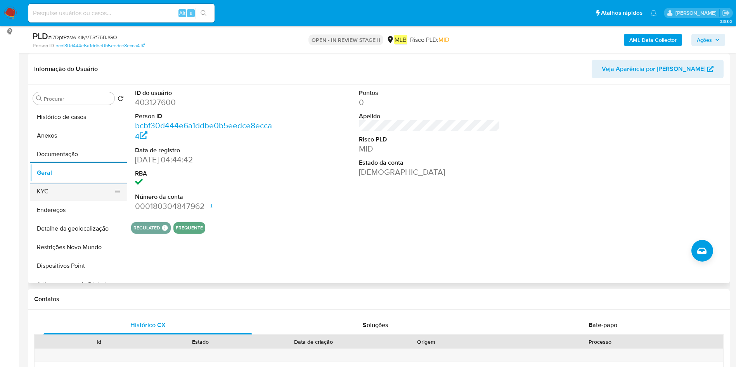
click at [59, 189] on button "KYC" at bounding box center [75, 191] width 91 height 19
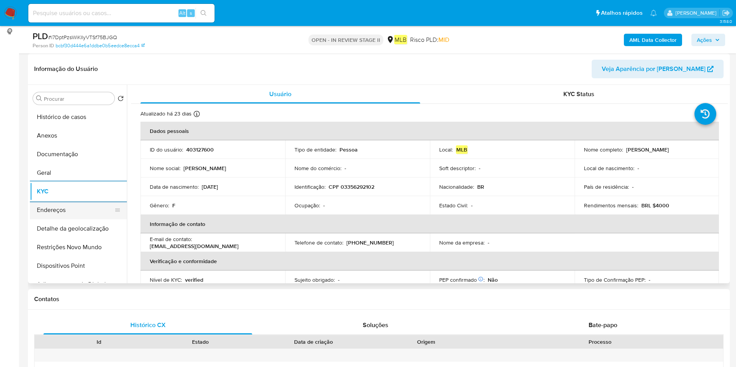
click at [85, 207] on button "Endereços" at bounding box center [75, 210] width 91 height 19
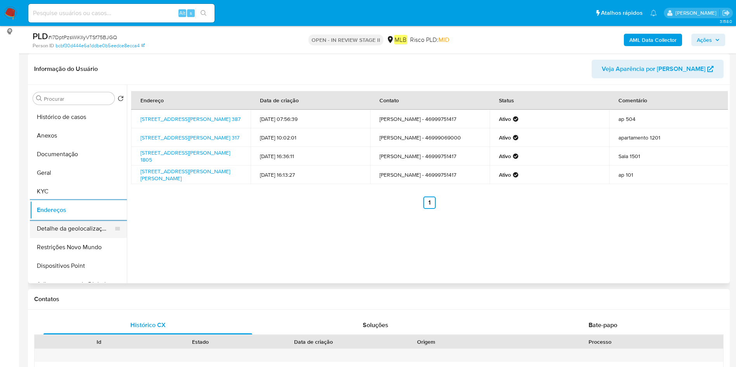
click at [78, 227] on button "Detalhe da geolocalização" at bounding box center [75, 228] width 91 height 19
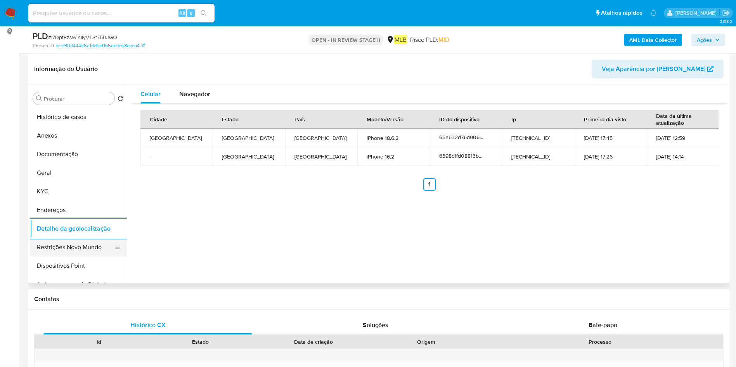
click at [69, 240] on button "Restrições Novo Mundo" at bounding box center [75, 247] width 91 height 19
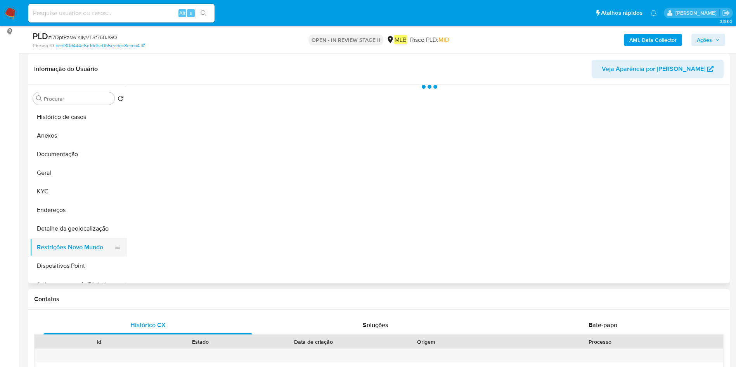
click at [71, 246] on button "Restrições Novo Mundo" at bounding box center [75, 247] width 91 height 19
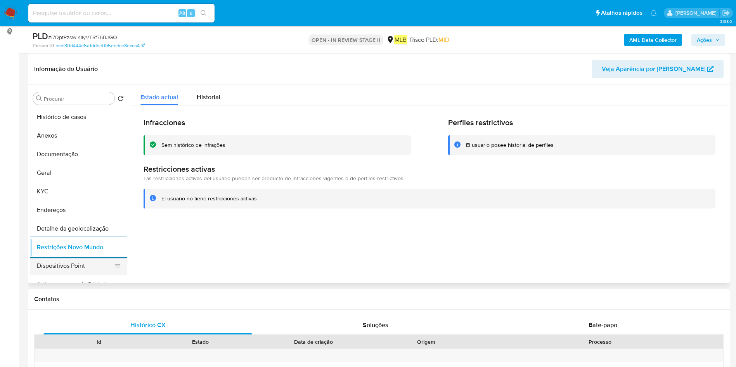
click at [73, 259] on button "Dispositivos Point" at bounding box center [75, 266] width 91 height 19
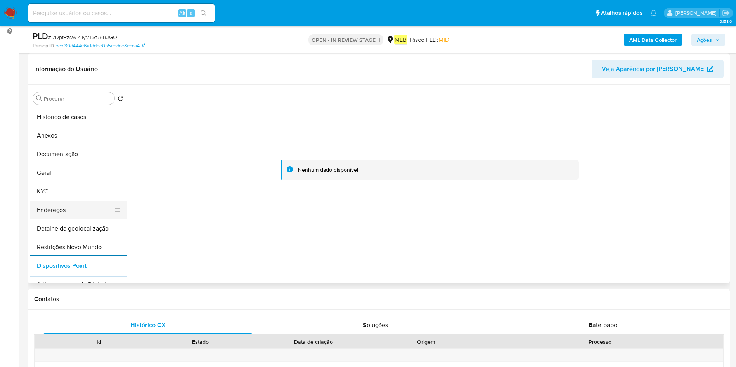
click at [72, 206] on button "Endereços" at bounding box center [75, 210] width 91 height 19
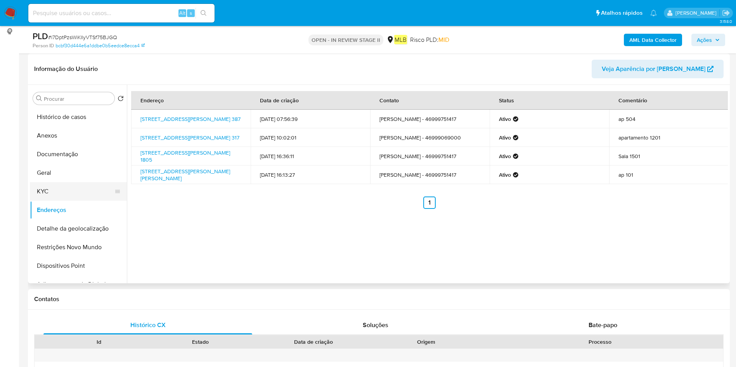
click at [55, 193] on button "KYC" at bounding box center [75, 191] width 91 height 19
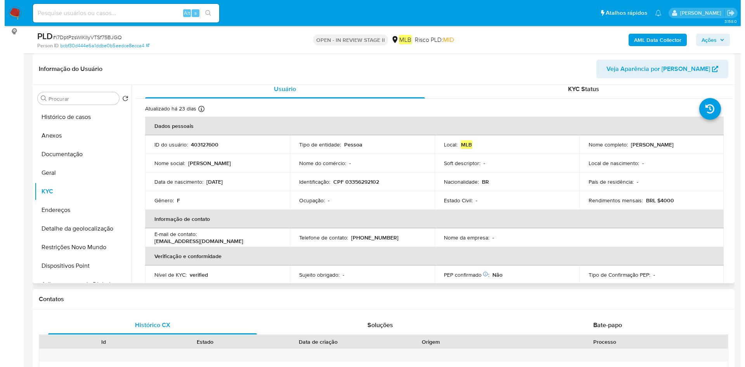
scroll to position [0, 0]
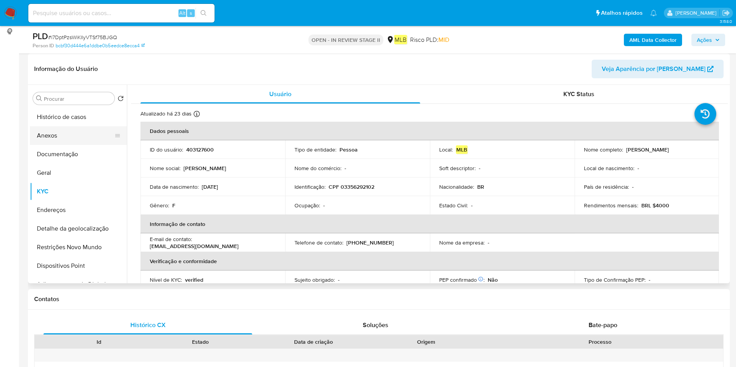
click at [61, 139] on button "Anexos" at bounding box center [75, 135] width 91 height 19
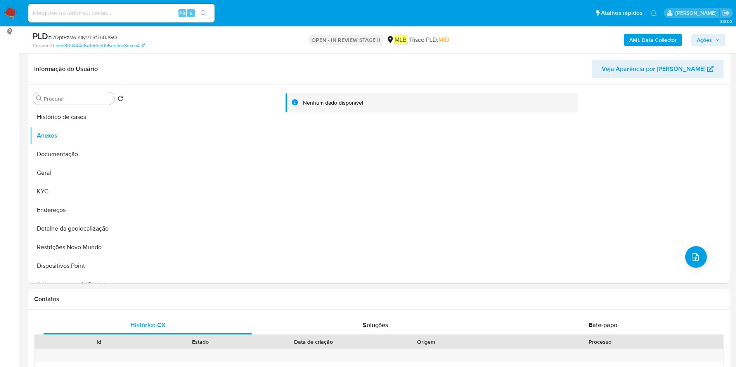
click at [645, 38] on b "AML Data Collector" at bounding box center [652, 40] width 47 height 12
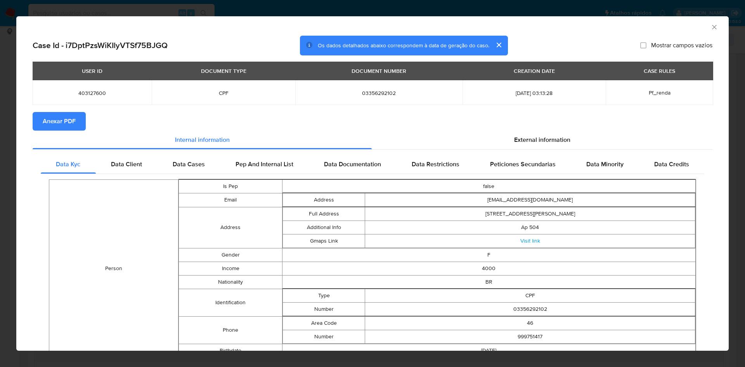
click at [66, 123] on span "Anexar PDF" at bounding box center [59, 121] width 33 height 17
click at [710, 27] on icon "Fechar a janela" at bounding box center [714, 27] width 8 height 8
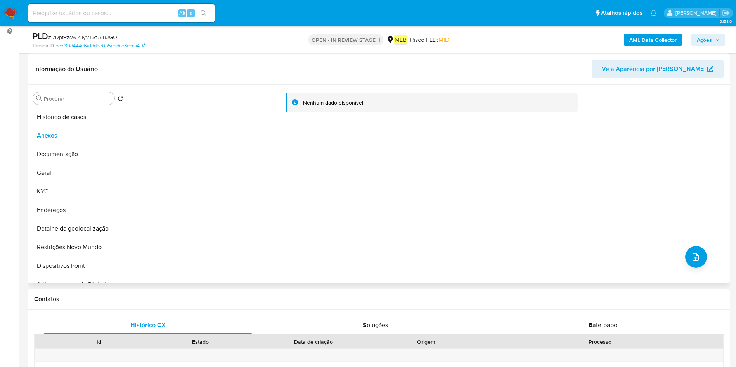
click at [687, 245] on div "Nenhum dado disponível" at bounding box center [427, 184] width 601 height 199
click at [685, 259] on button "upload-file" at bounding box center [696, 257] width 22 height 22
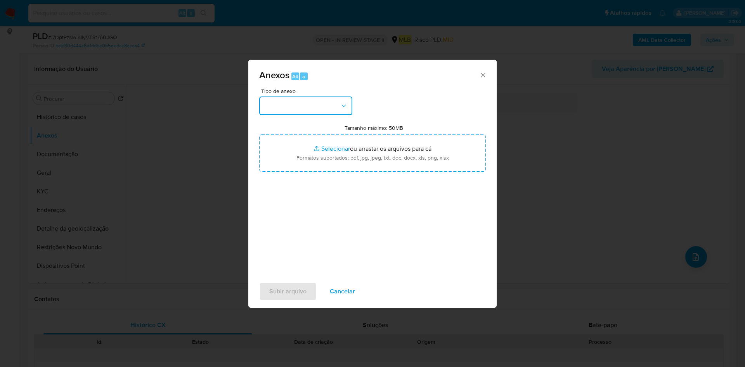
click at [294, 103] on button "button" at bounding box center [305, 106] width 93 height 19
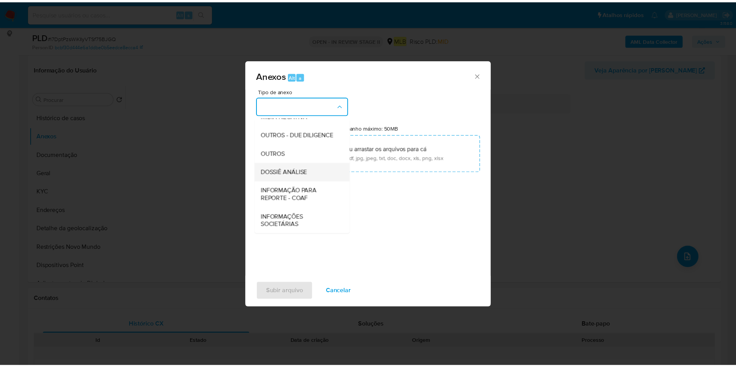
scroll to position [119, 0]
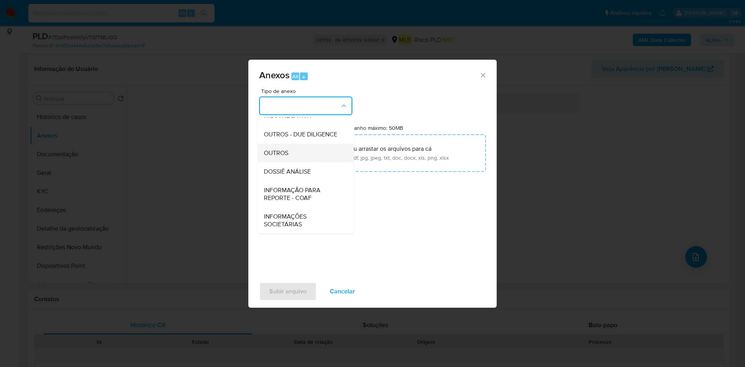
click at [306, 150] on div "OUTROS" at bounding box center [303, 153] width 79 height 19
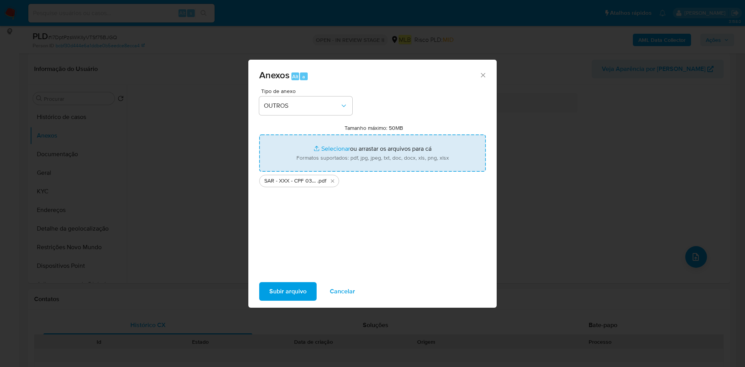
type input "C:\fakepath\Mulan 403127600_2025_09_10_13_01_14.xlsx"
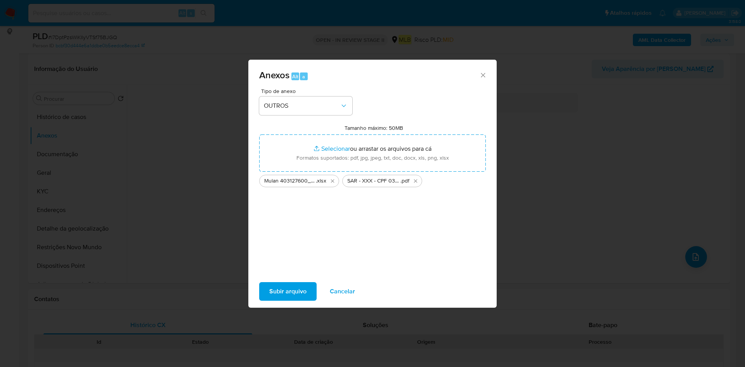
drag, startPoint x: 278, startPoint y: 283, endPoint x: 275, endPoint y: 286, distance: 4.4
drag, startPoint x: 275, startPoint y: 286, endPoint x: 283, endPoint y: 297, distance: 14.7
click at [283, 297] on span "Subir arquivo" at bounding box center [287, 291] width 37 height 17
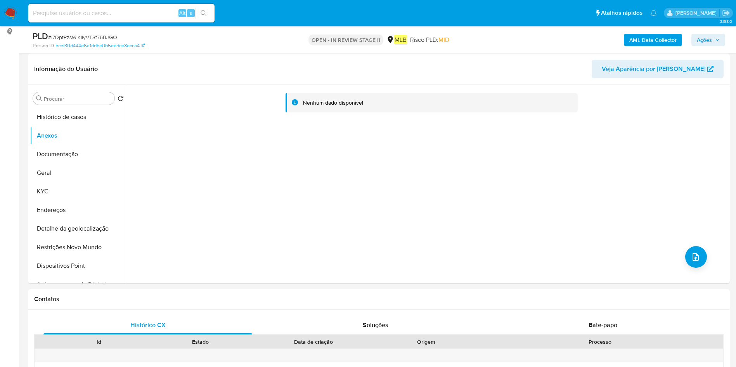
click at [717, 40] on icon "button" at bounding box center [717, 40] width 5 height 5
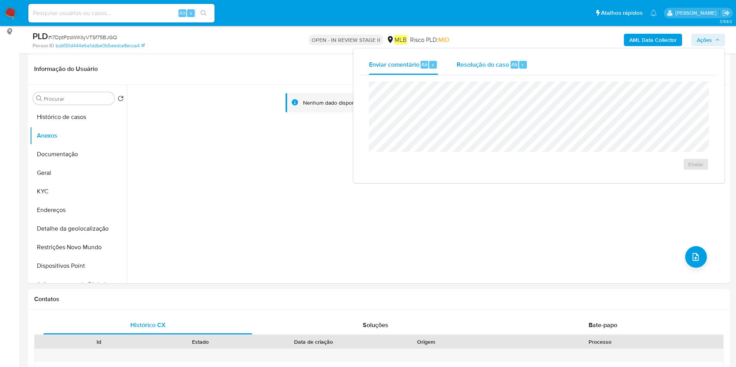
click at [501, 65] on span "Resolução do caso" at bounding box center [482, 64] width 52 height 9
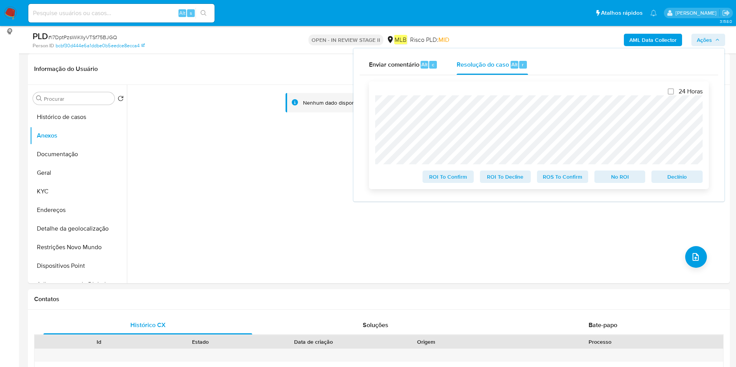
click at [570, 179] on span "ROS To Confirm" at bounding box center [562, 176] width 40 height 11
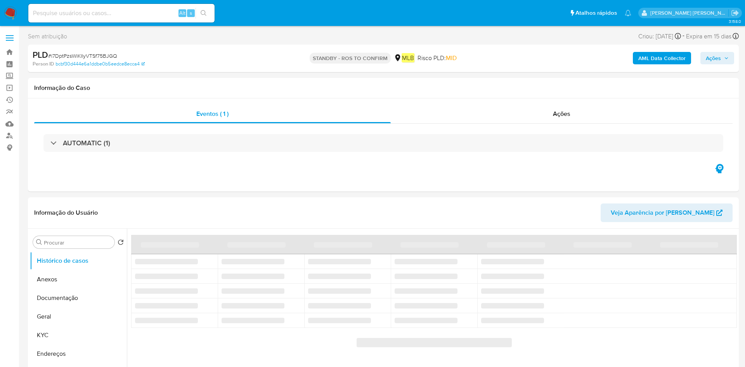
select select "10"
